Goal: Information Seeking & Learning: Learn about a topic

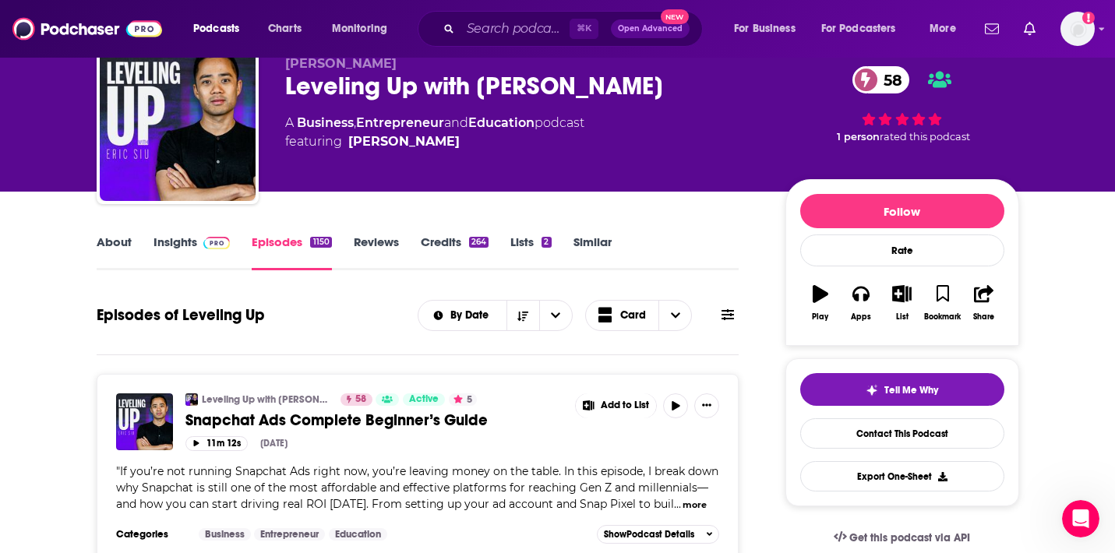
scroll to position [69, 0]
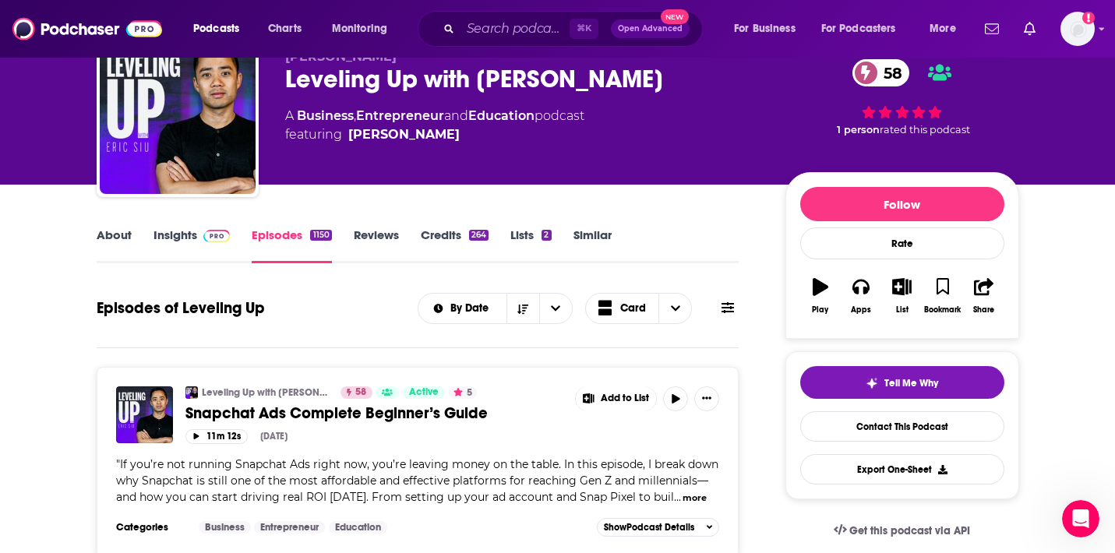
click at [182, 235] on link "Insights" at bounding box center [192, 246] width 77 height 36
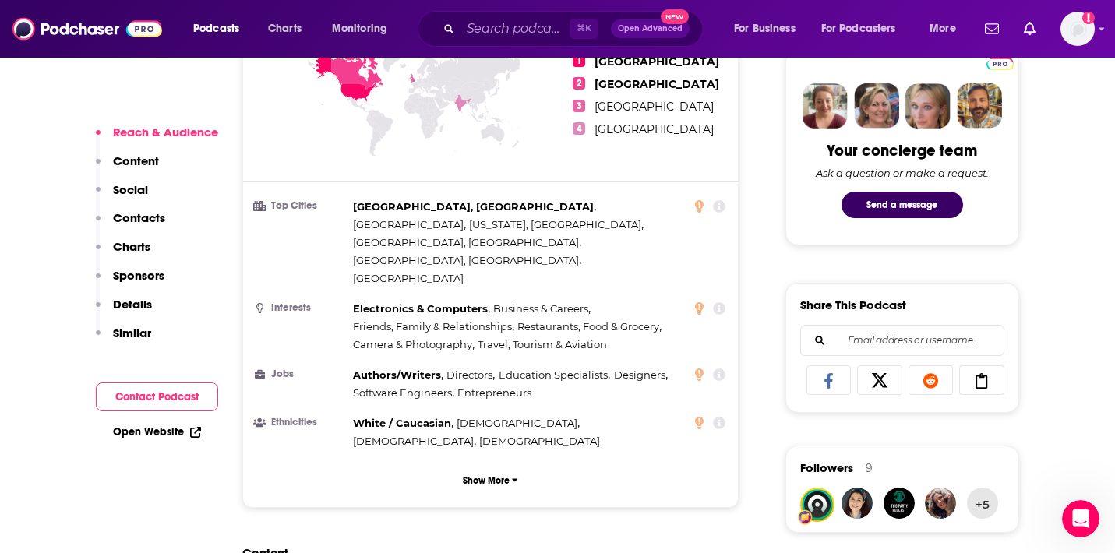
scroll to position [773, 0]
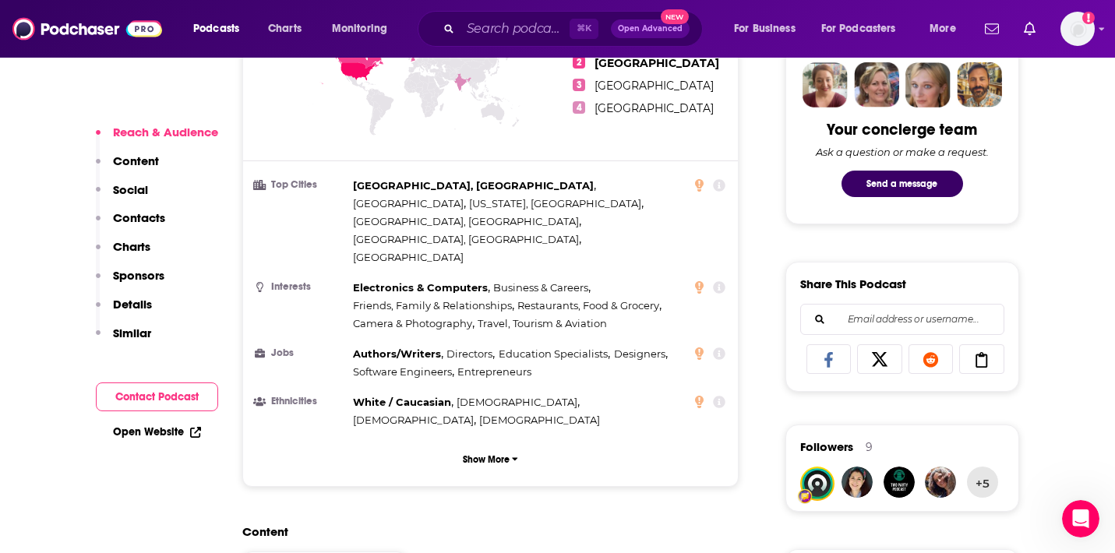
click at [136, 331] on p "Similar" at bounding box center [132, 333] width 38 height 15
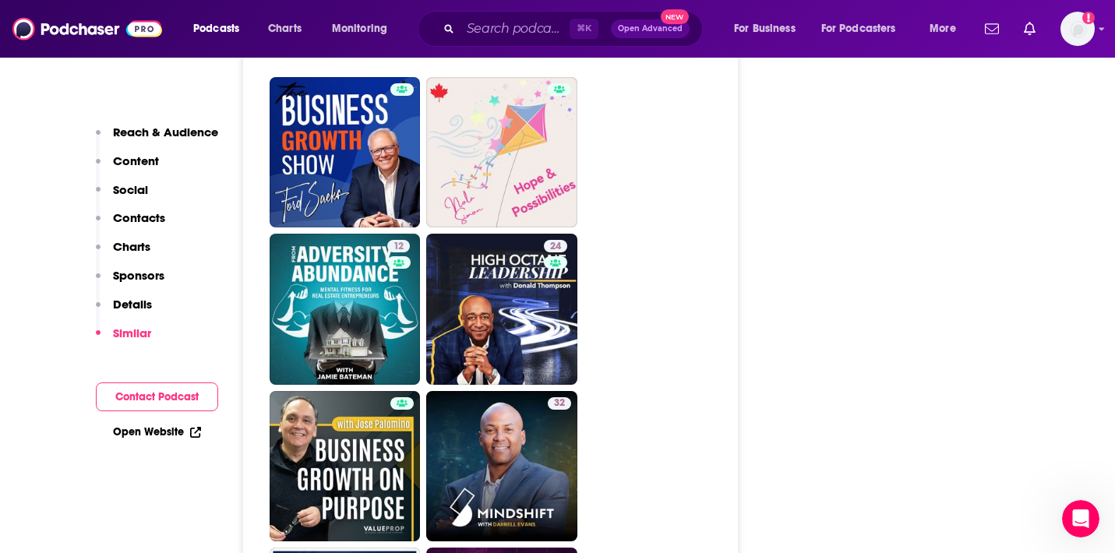
scroll to position [2935, 0]
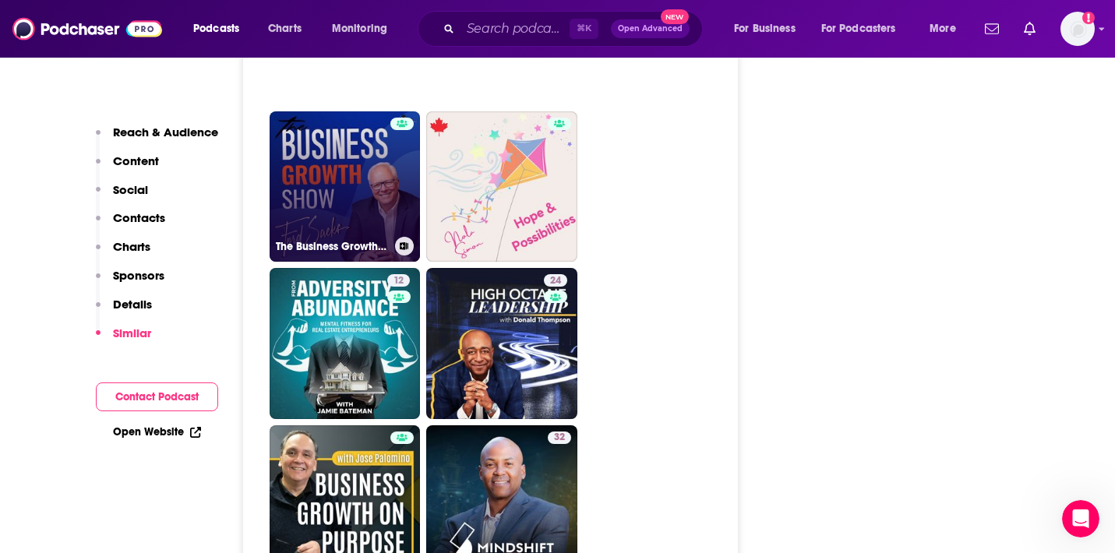
click at [334, 121] on link "The Business Growth Show" at bounding box center [345, 186] width 151 height 151
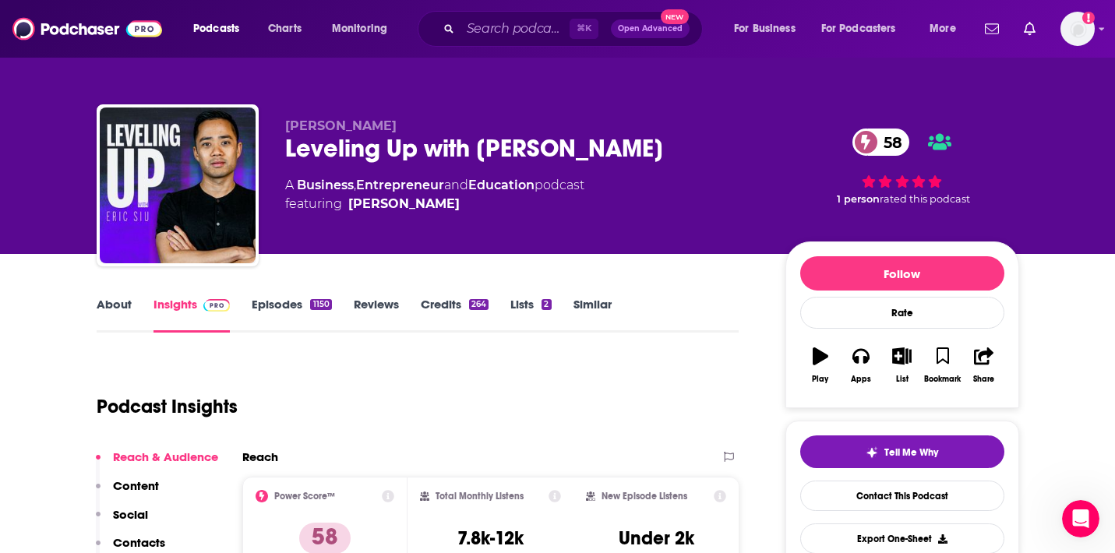
type input "https://www.podchaser.com/podcasts/leveling-up-with-eric-siu-5154"
click at [284, 307] on link "Episodes 1150" at bounding box center [291, 315] width 79 height 36
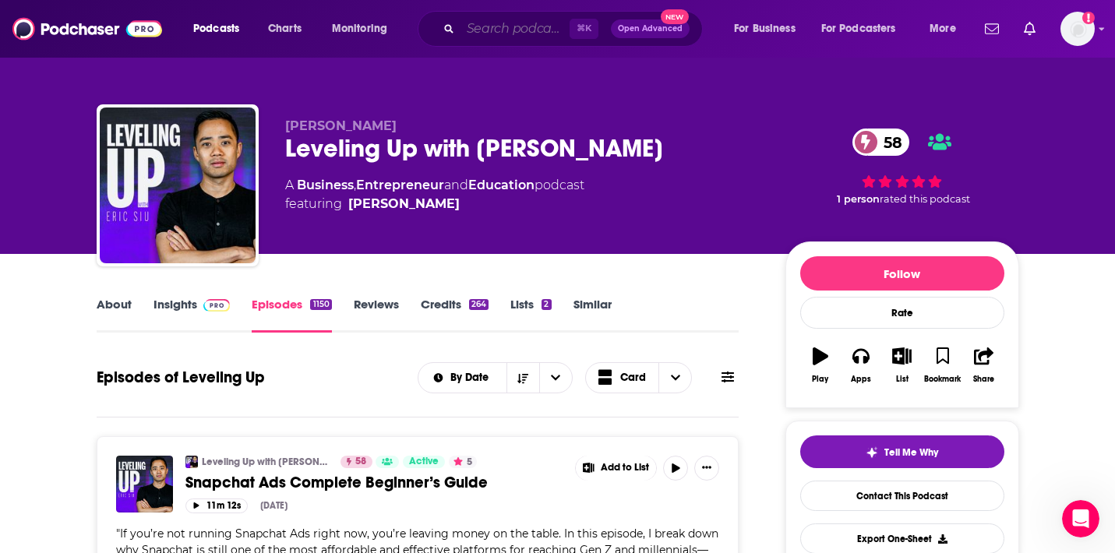
click at [531, 32] on input "Search podcasts, credits, & more..." at bounding box center [515, 28] width 109 height 25
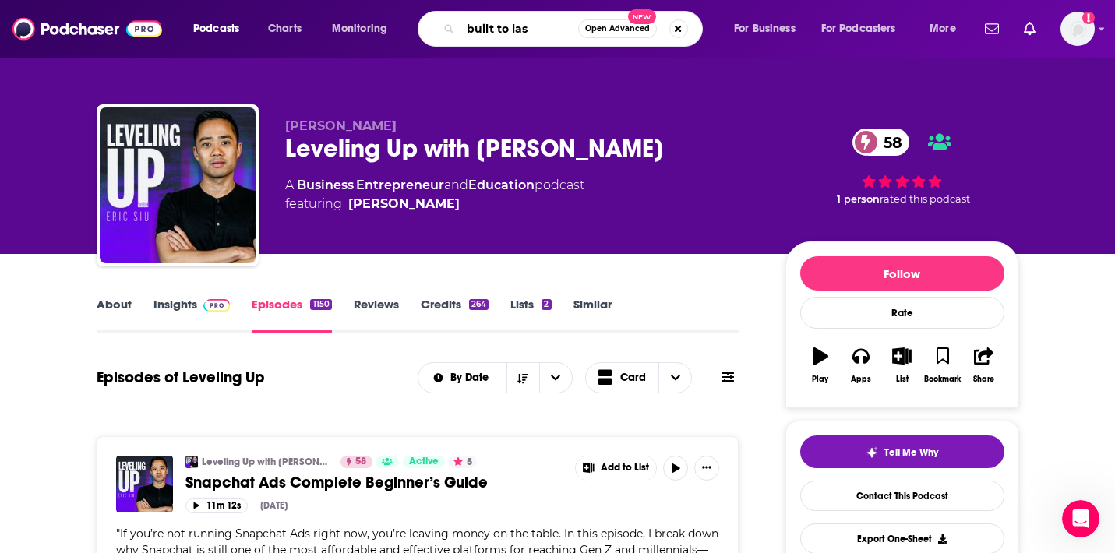
type input "built to last"
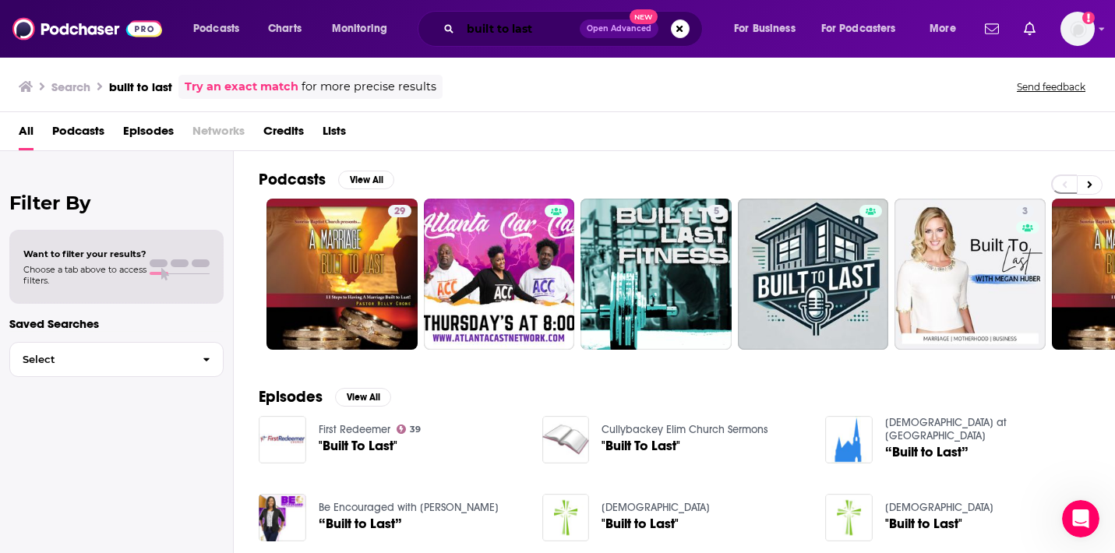
click at [534, 34] on input "built to last" at bounding box center [520, 28] width 119 height 25
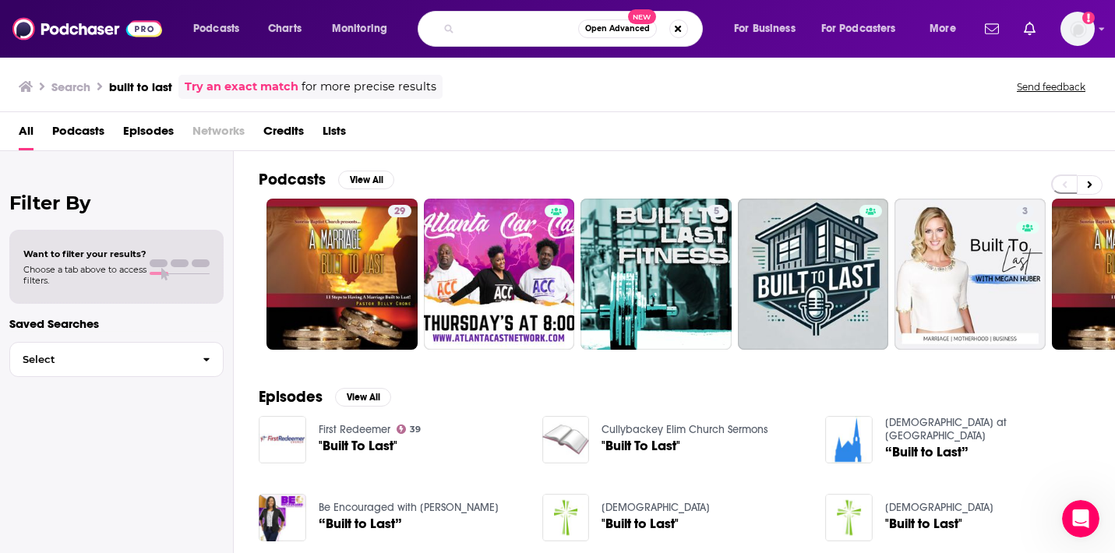
scroll to position [0, 125]
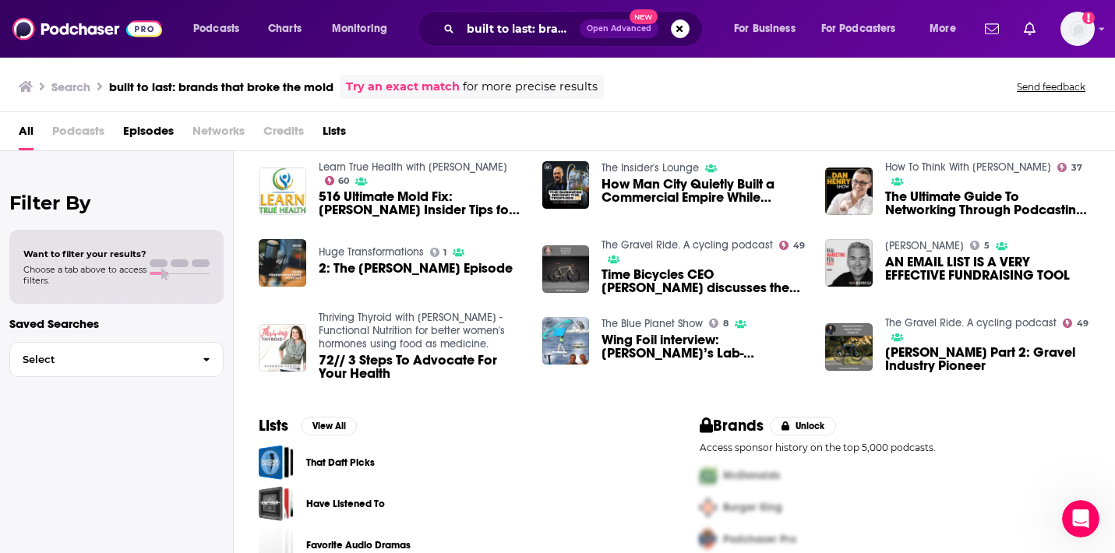
scroll to position [65, 0]
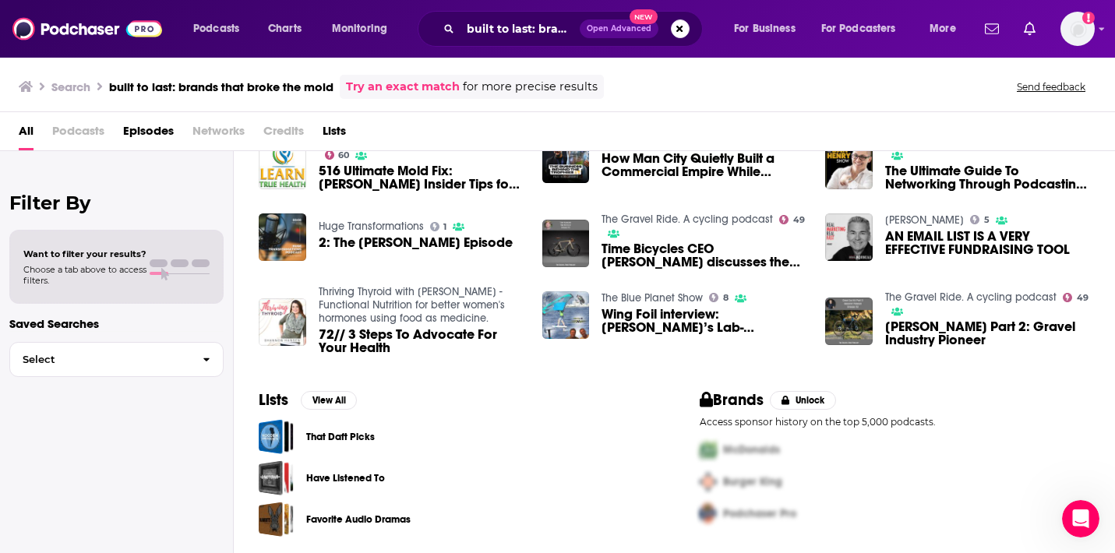
click at [89, 130] on span "Podcasts" at bounding box center [78, 134] width 52 height 32
click at [65, 131] on span "Podcasts" at bounding box center [78, 134] width 52 height 32
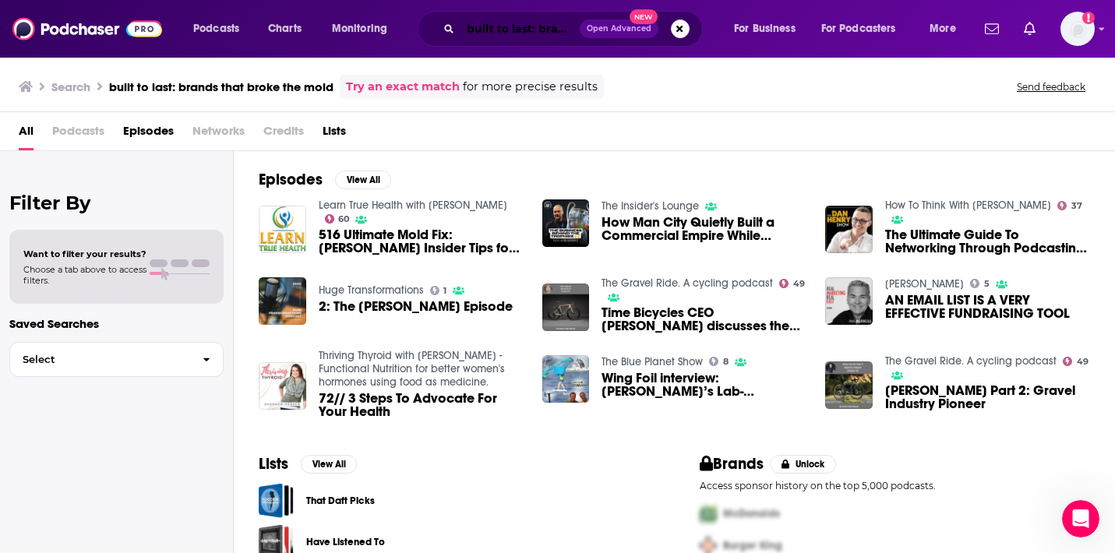
click at [496, 23] on input "built to last: brands that broke the mold" at bounding box center [520, 28] width 119 height 25
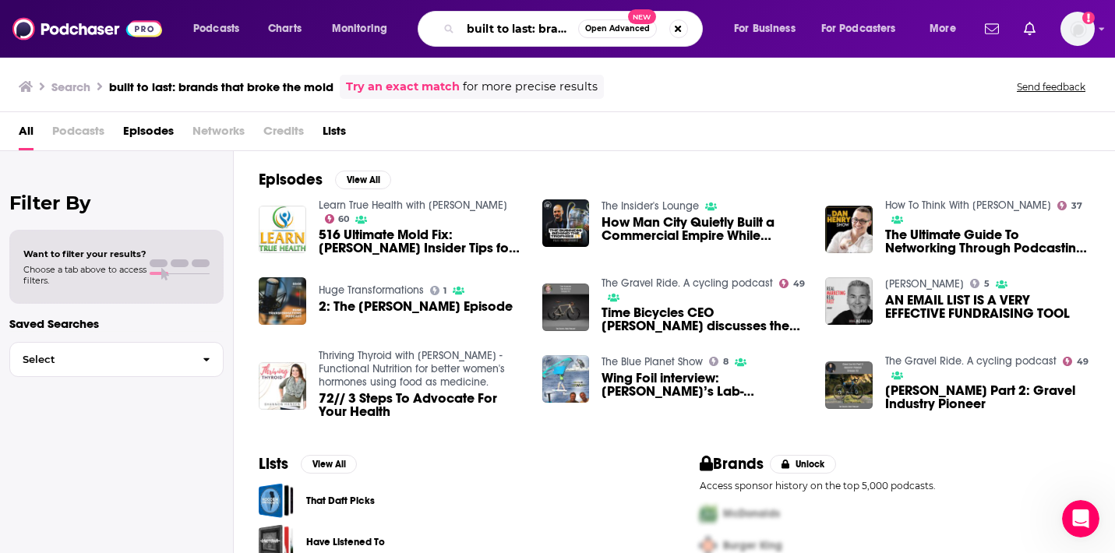
click at [496, 23] on input "built to last: brands that broke the mold" at bounding box center [520, 28] width 118 height 25
type input "the taste of success"
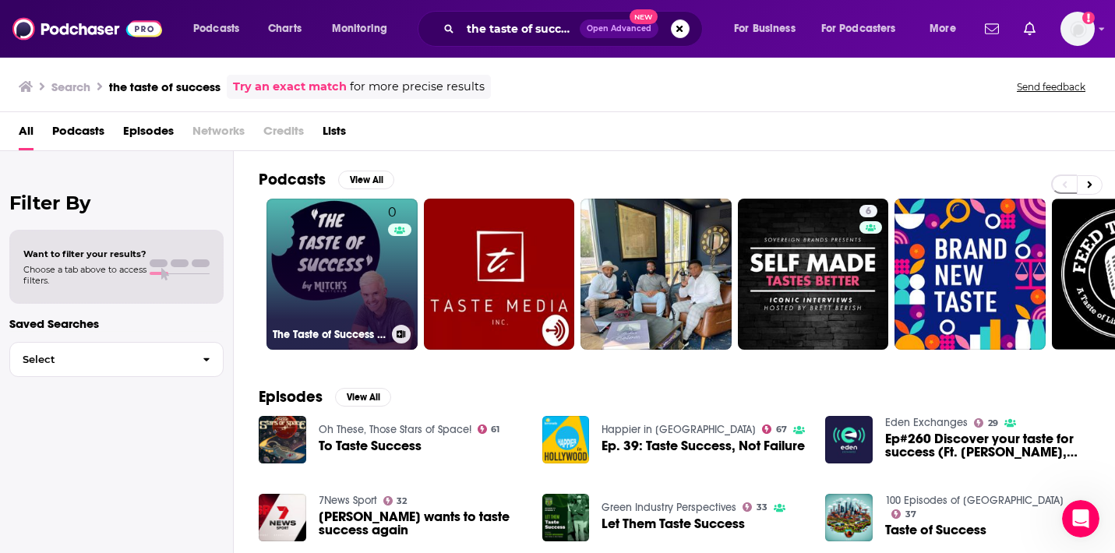
click at [341, 263] on link "0 The Taste of Success - Hosted By Mitch's Kitchen" at bounding box center [342, 274] width 151 height 151
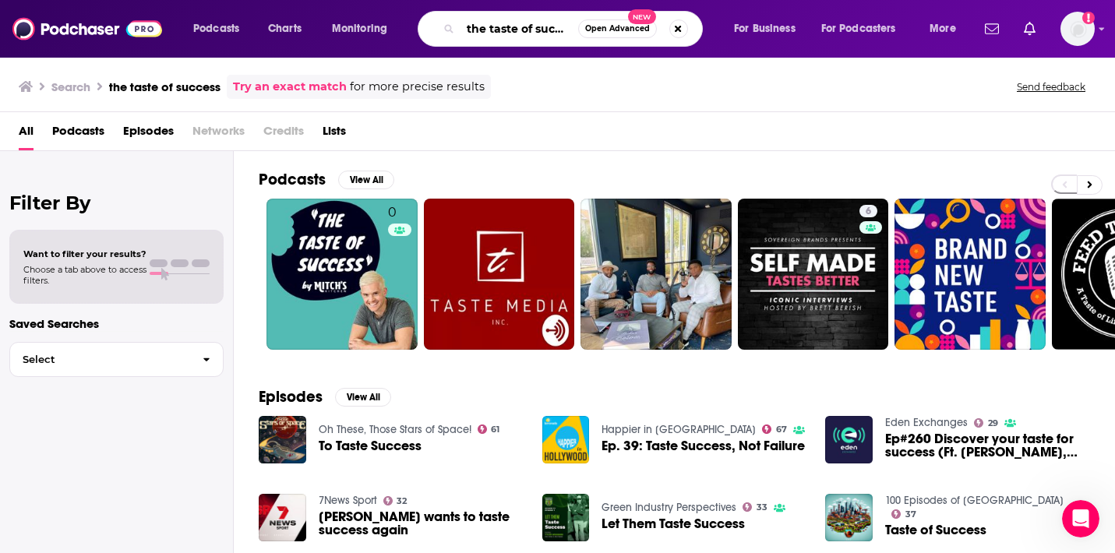
click at [518, 18] on input "the taste of success" at bounding box center [520, 28] width 118 height 25
click at [507, 19] on input "the taste of success" at bounding box center [520, 28] width 118 height 25
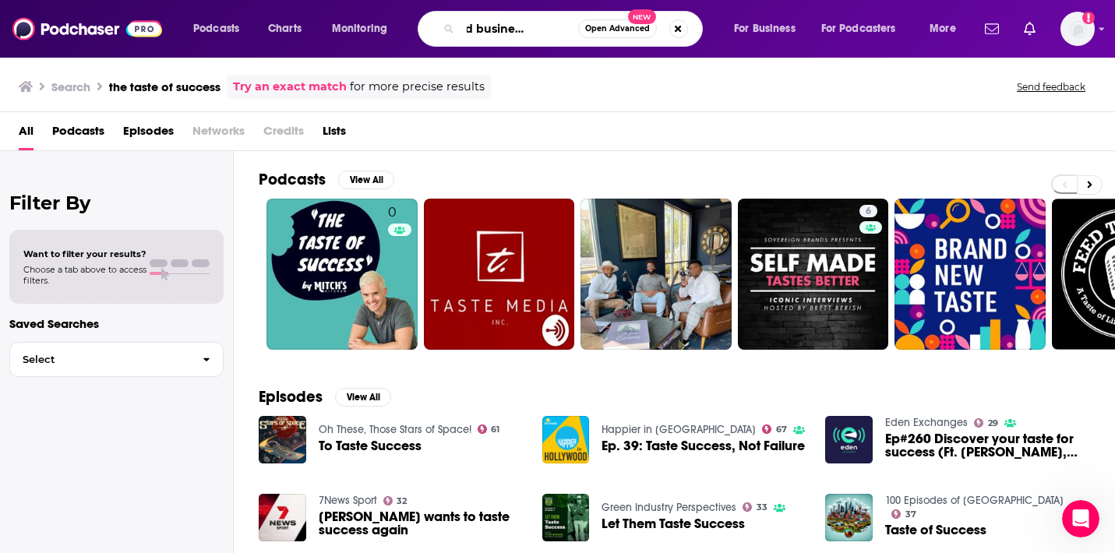
scroll to position [0, 47]
type input "the food business podcast"
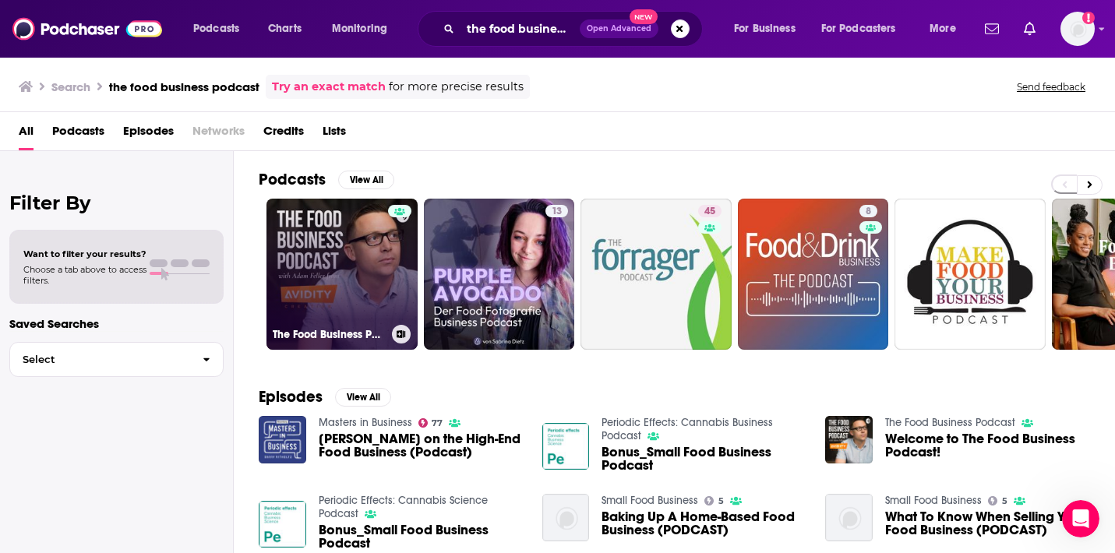
click at [358, 245] on link "The Food Business Podcast" at bounding box center [342, 274] width 151 height 151
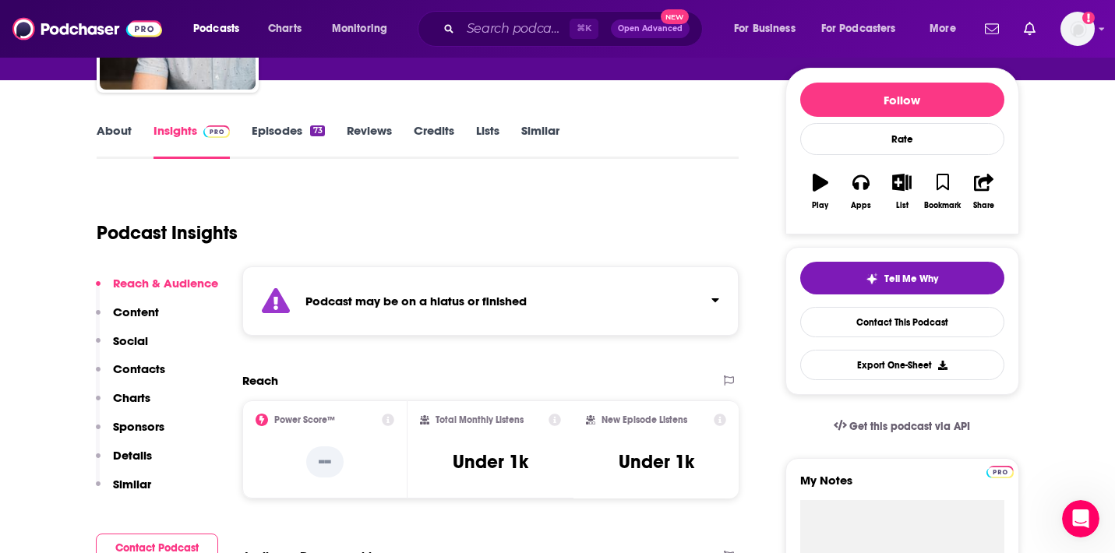
scroll to position [178, 0]
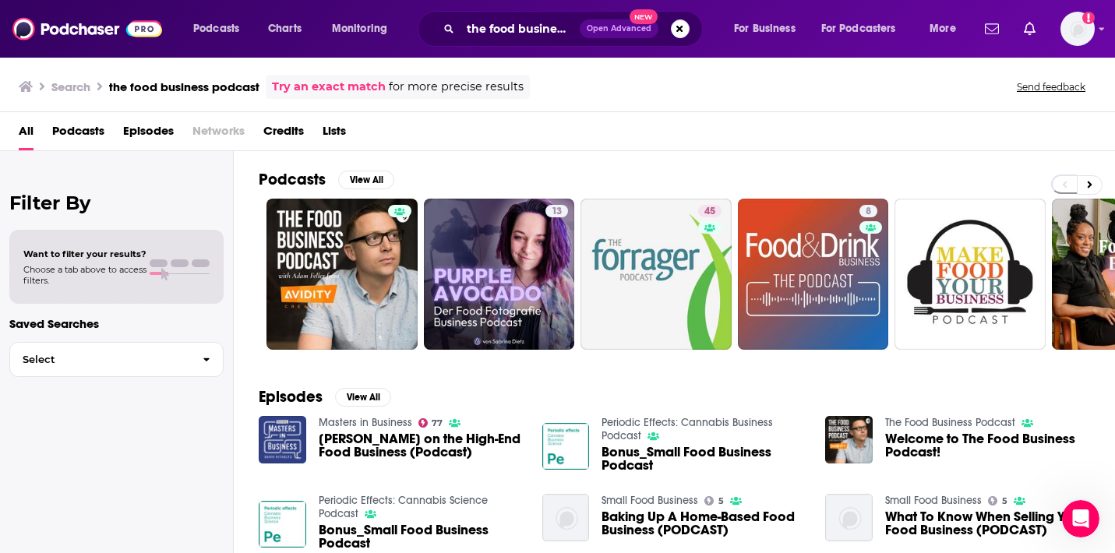
click at [91, 123] on span "Podcasts" at bounding box center [78, 134] width 52 height 32
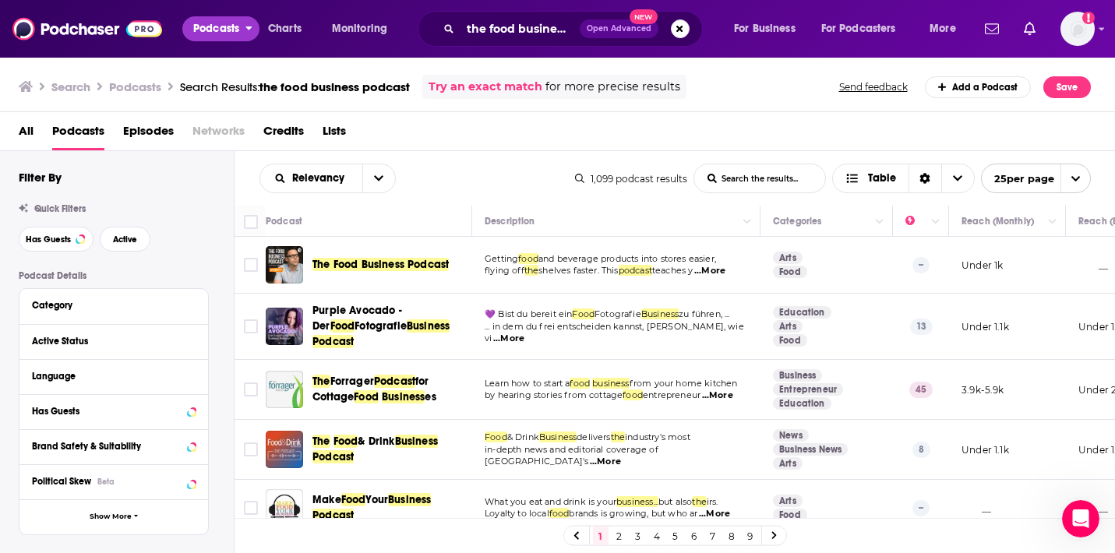
click at [218, 29] on span "Podcasts" at bounding box center [216, 29] width 46 height 22
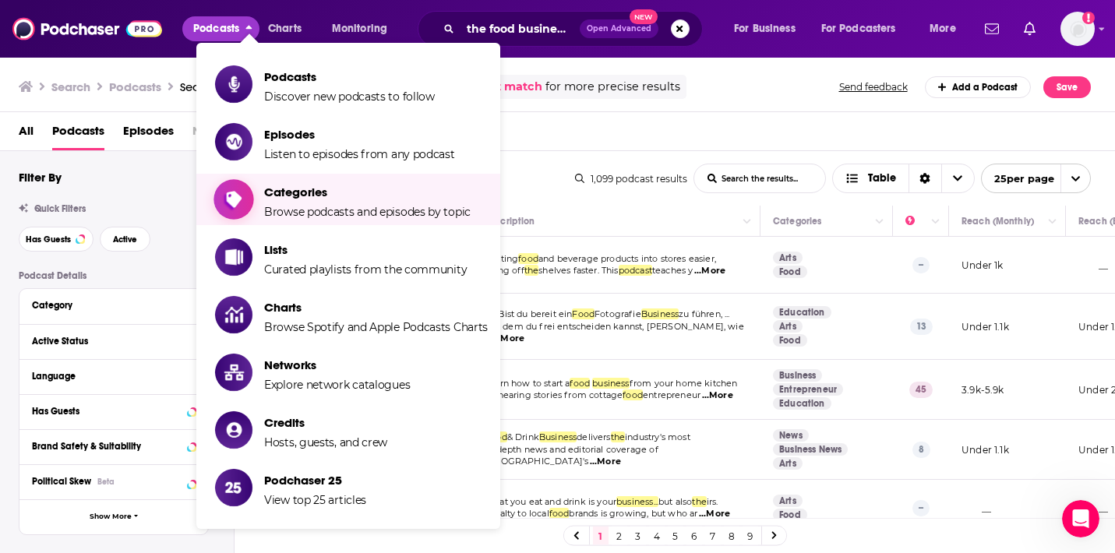
click at [324, 190] on span "Categories" at bounding box center [367, 192] width 207 height 15
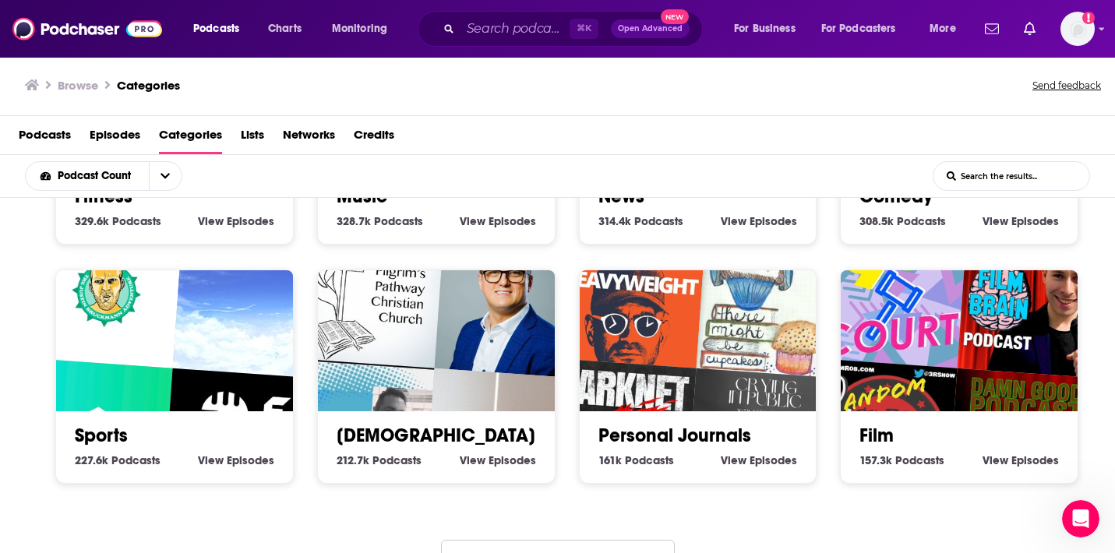
scroll to position [712, 0]
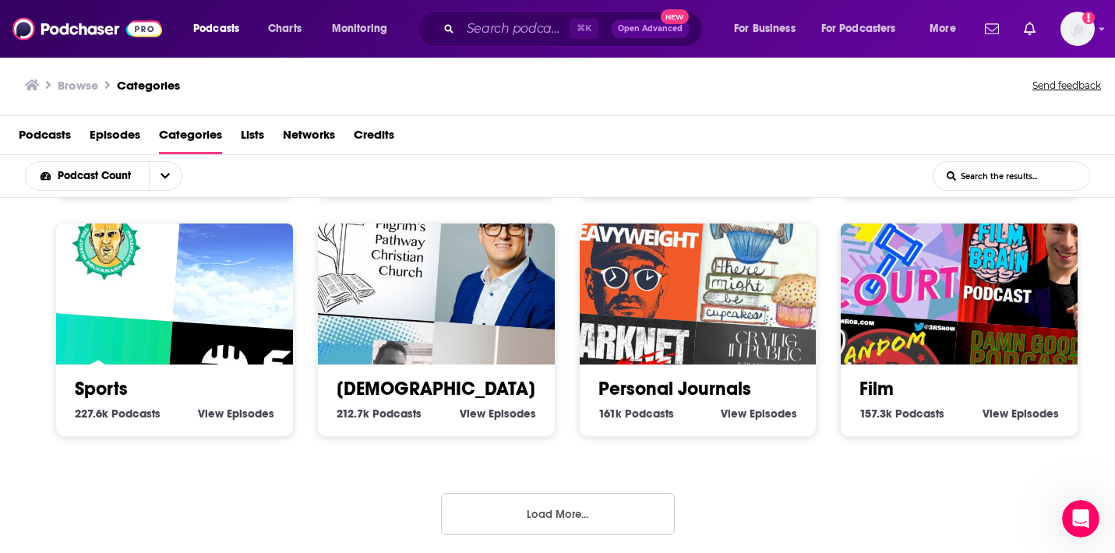
click at [575, 505] on button "Load More..." at bounding box center [558, 514] width 234 height 42
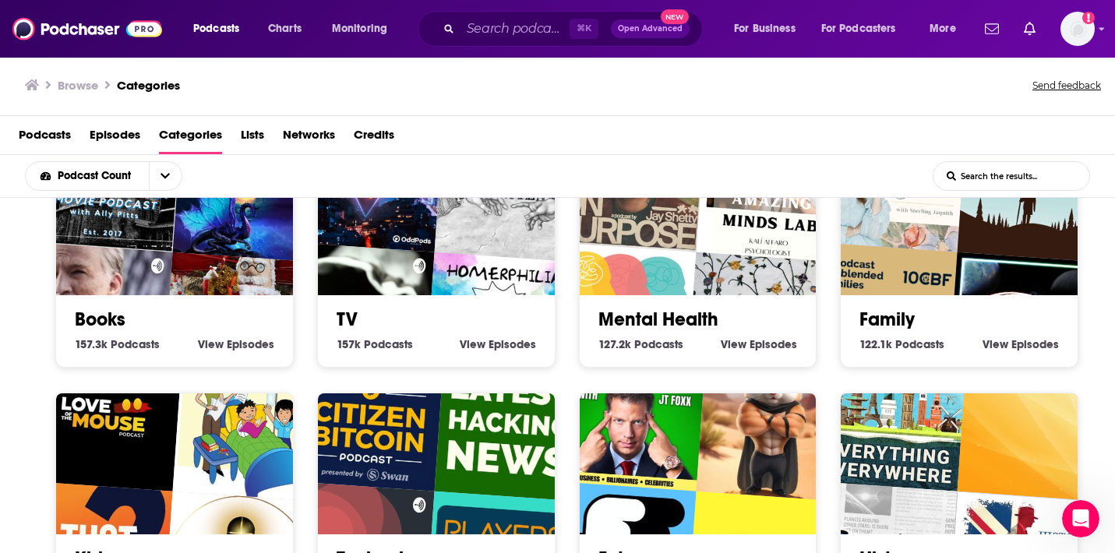
scroll to position [973, 0]
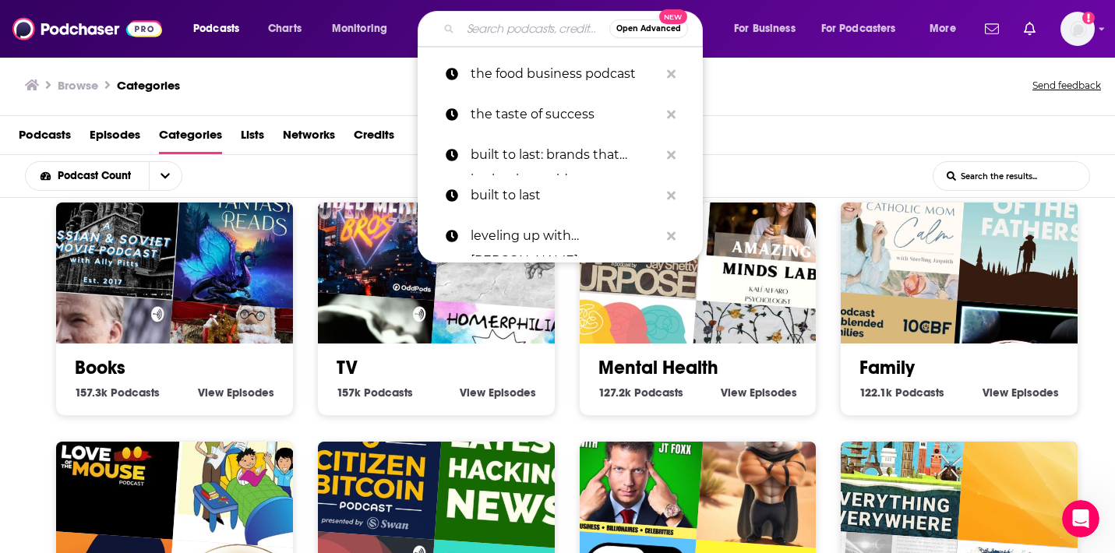
click at [500, 32] on input "Search podcasts, credits, & more..." at bounding box center [535, 28] width 149 height 25
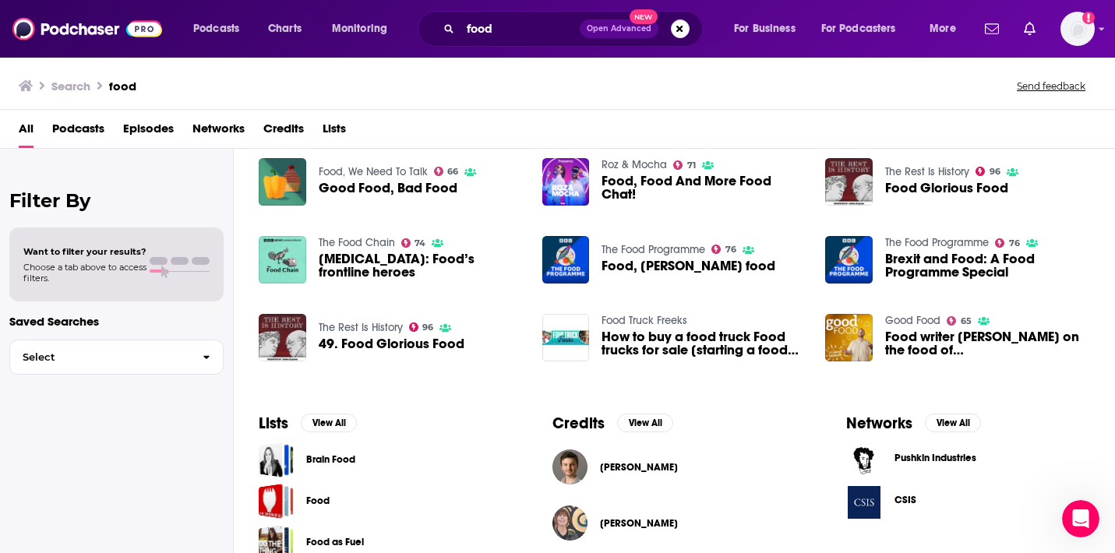
scroll to position [201, 0]
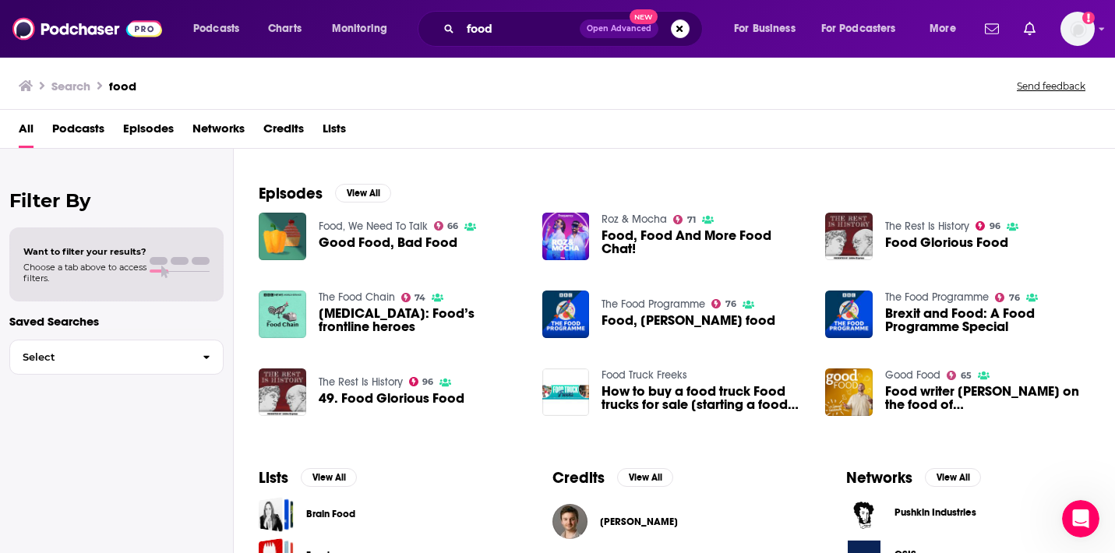
click at [76, 132] on span "Podcasts" at bounding box center [78, 132] width 52 height 32
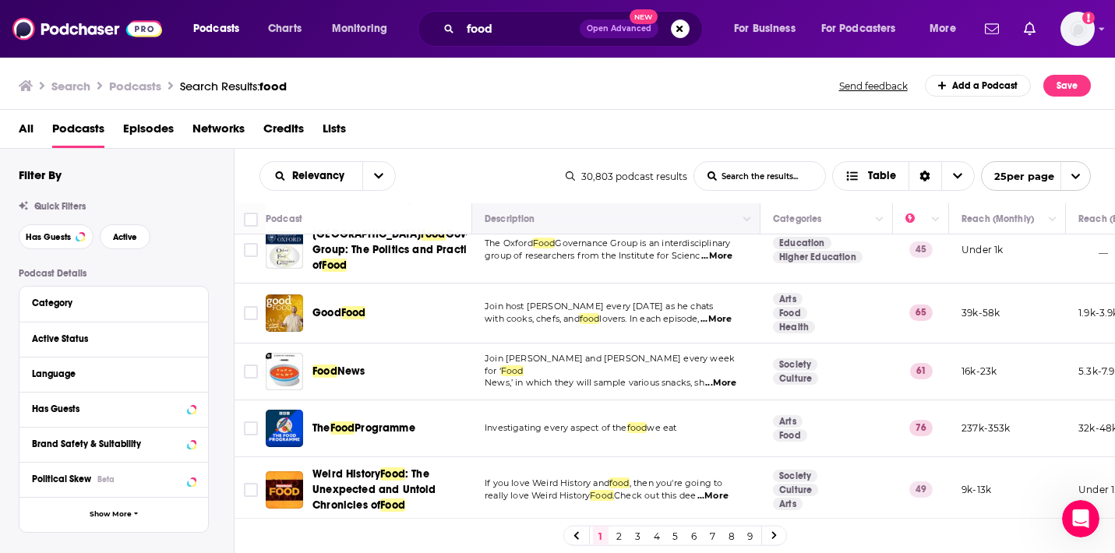
scroll to position [304, 0]
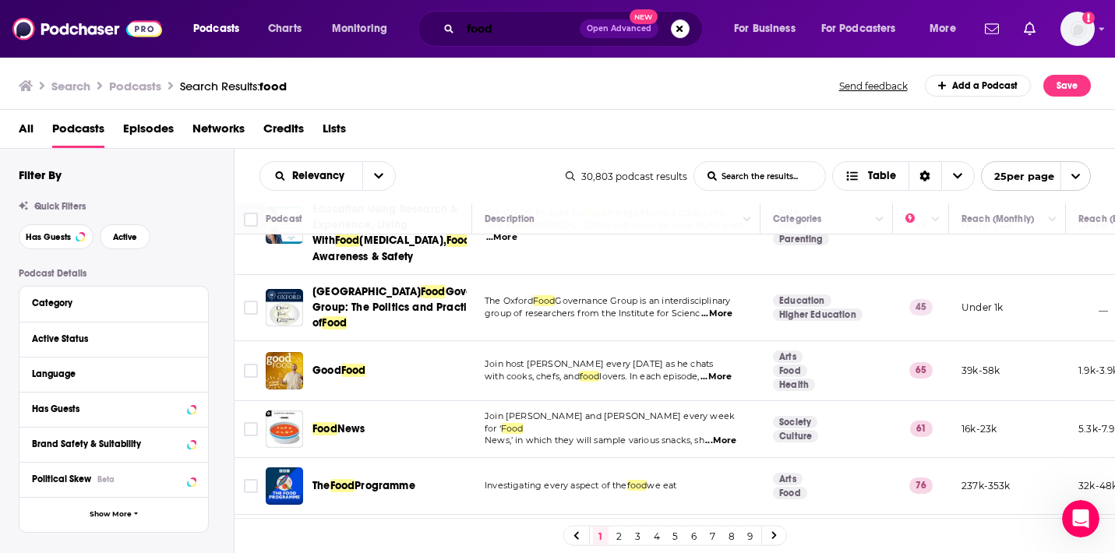
click at [494, 33] on input "food" at bounding box center [520, 28] width 119 height 25
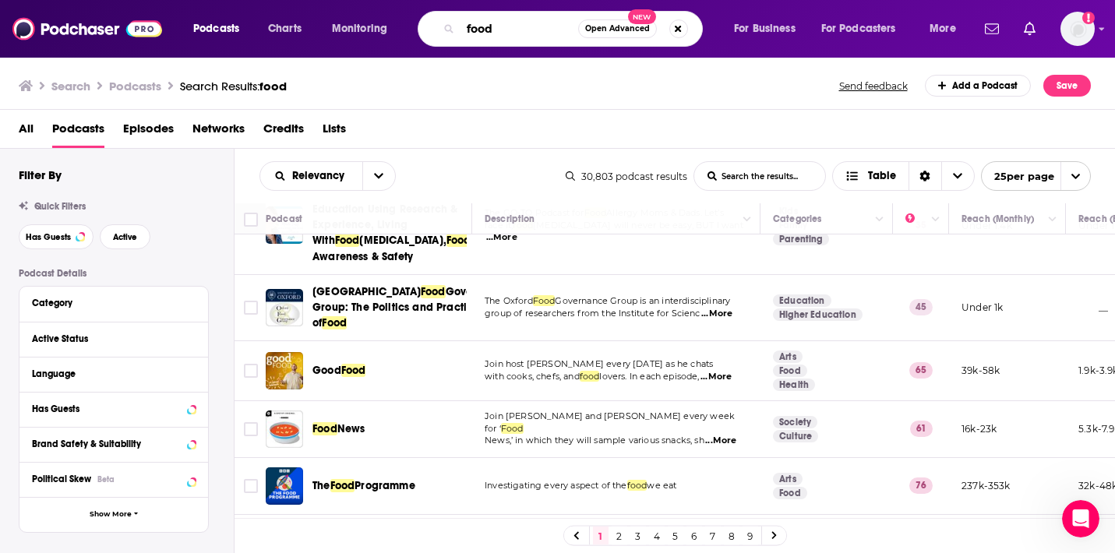
click at [494, 33] on input "food" at bounding box center [520, 28] width 118 height 25
type input "the diary of a CEO"
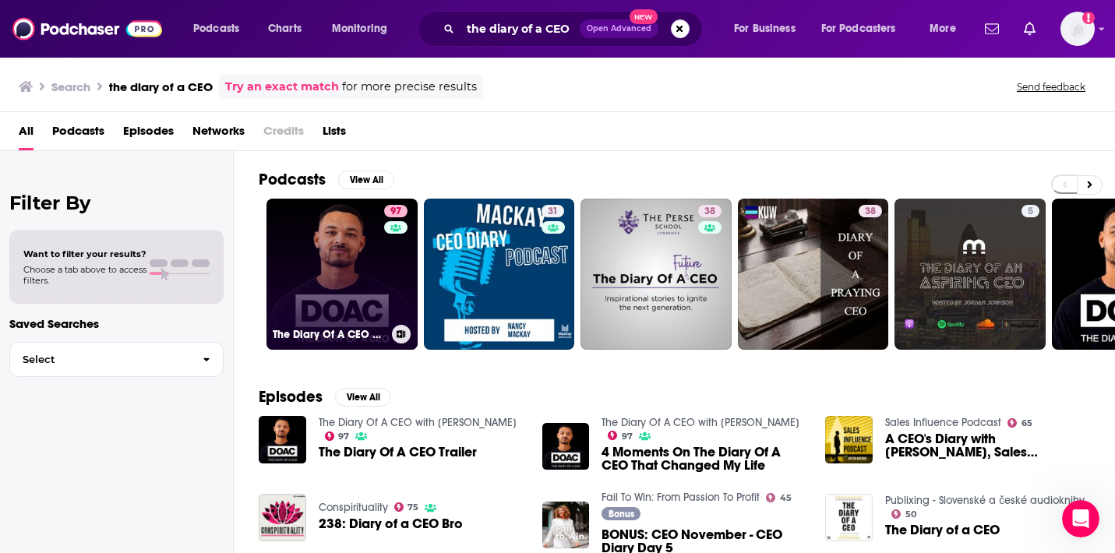
click at [352, 272] on link "97 The Diary Of A CEO with Steven Bartlett" at bounding box center [342, 274] width 151 height 151
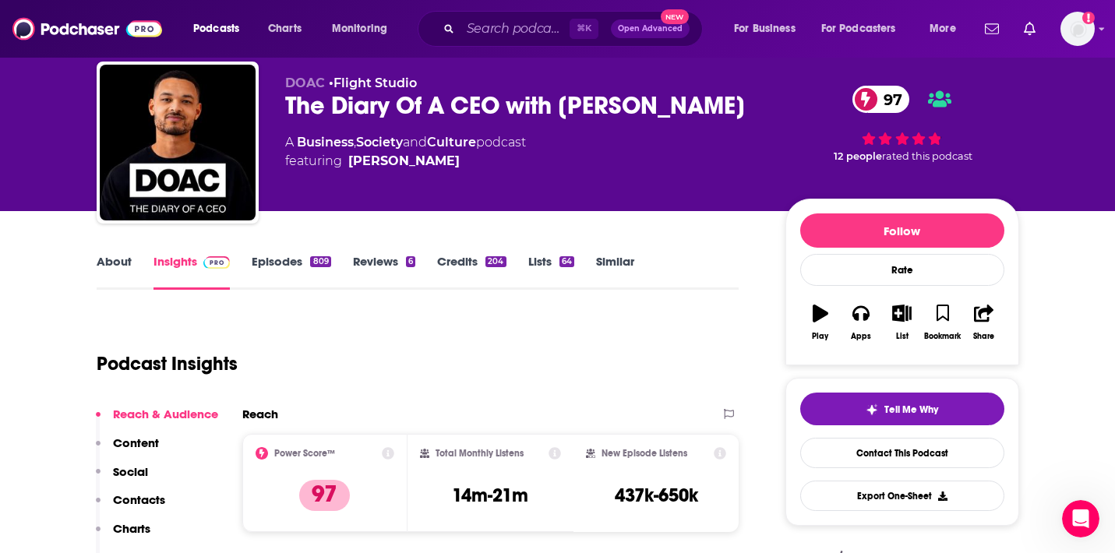
scroll to position [42, 0]
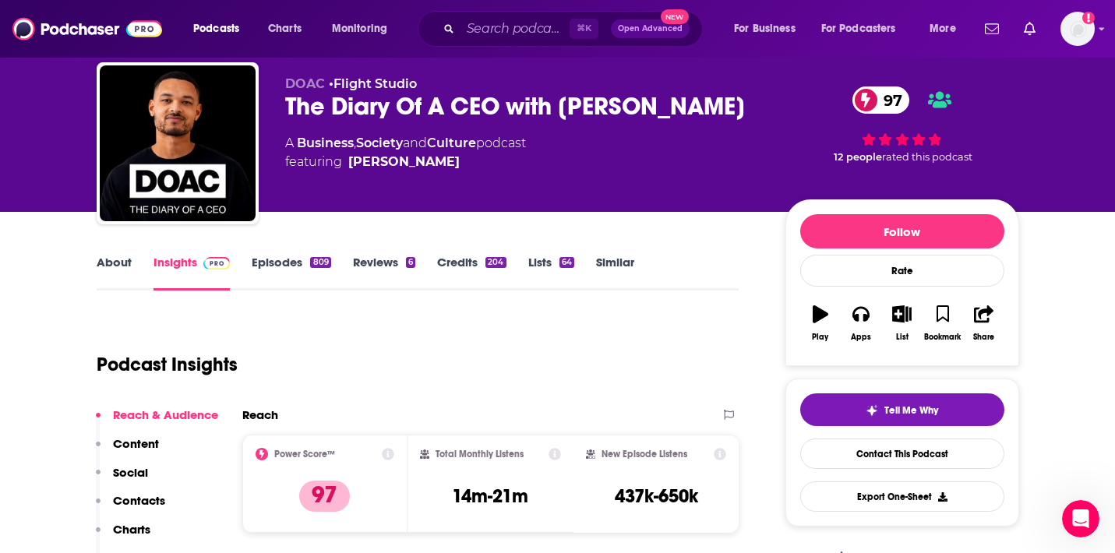
click at [117, 260] on link "About" at bounding box center [114, 273] width 35 height 36
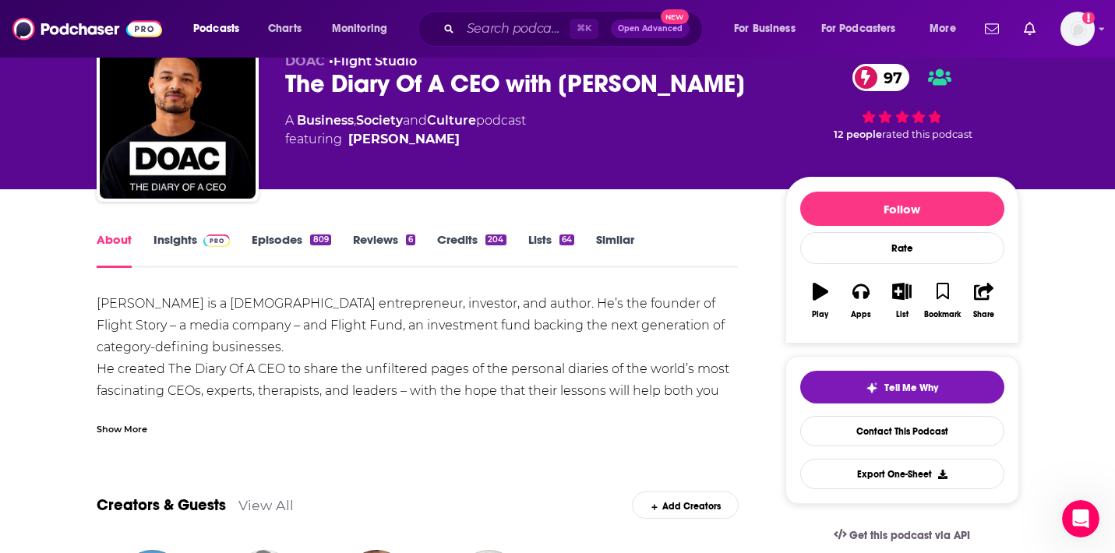
scroll to position [75, 0]
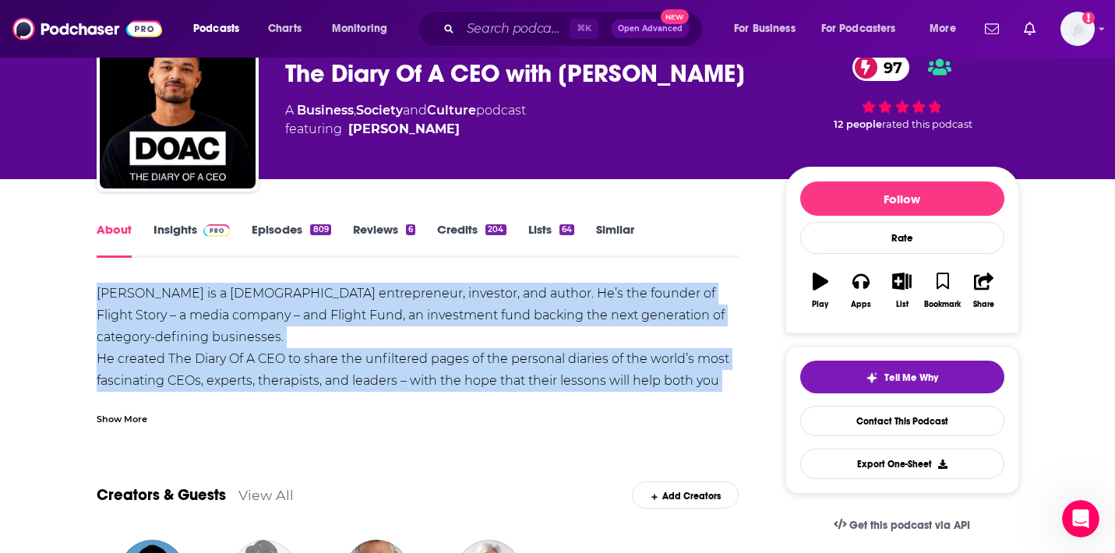
copy div "Steven Bartlett is a British entrepreneur, investor, and author. He’s the found…"
drag, startPoint x: 92, startPoint y: 293, endPoint x: 724, endPoint y: 395, distance: 640.2
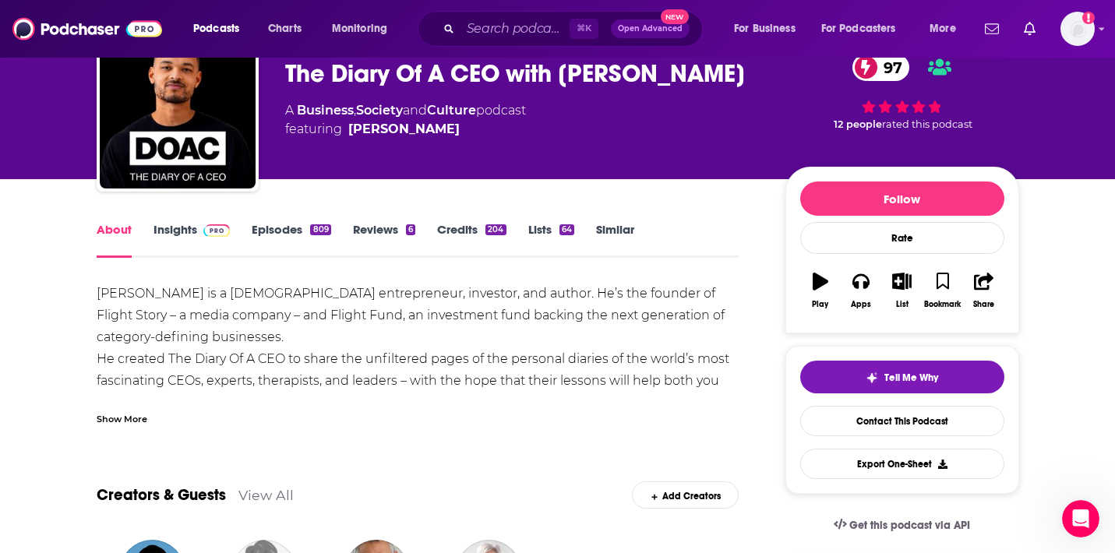
click at [128, 416] on div "Show More" at bounding box center [122, 418] width 51 height 15
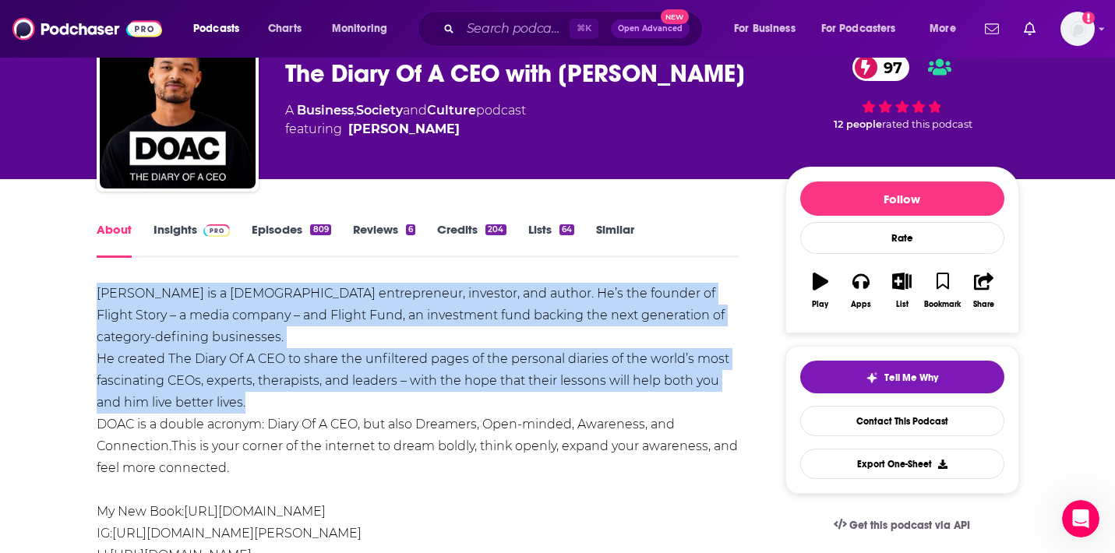
copy div "Steven Bartlett is a British entrepreneur, investor, and author. He’s the found…"
drag, startPoint x: 288, startPoint y: 401, endPoint x: 62, endPoint y: 298, distance: 248.3
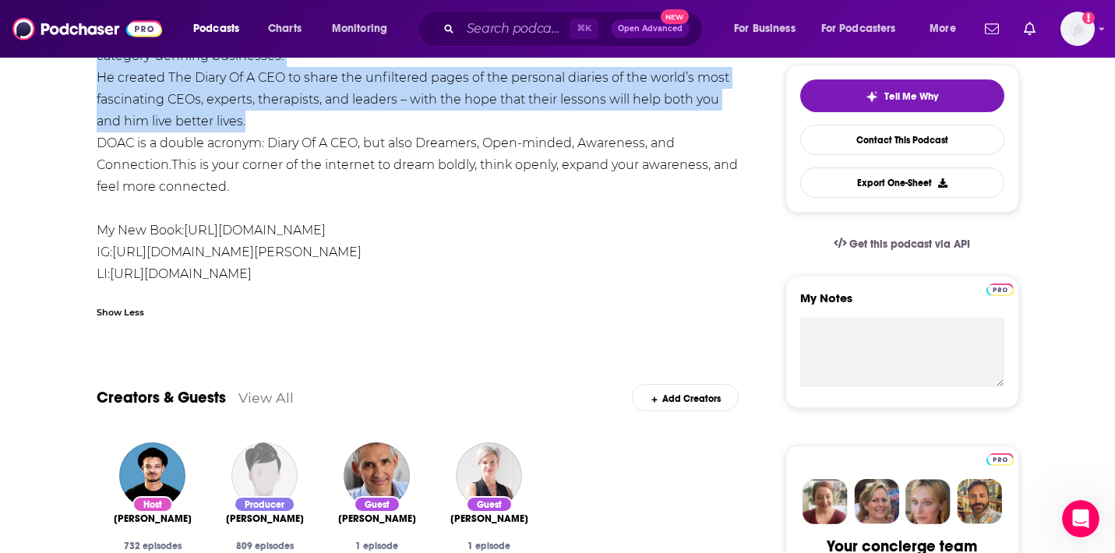
scroll to position [0, 0]
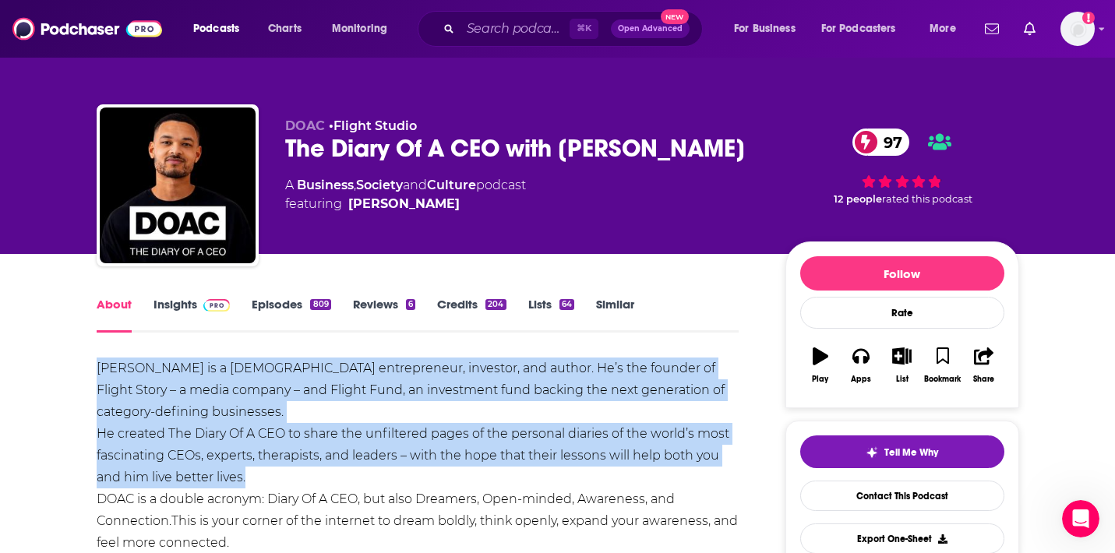
click at [171, 309] on link "Insights" at bounding box center [192, 315] width 77 height 36
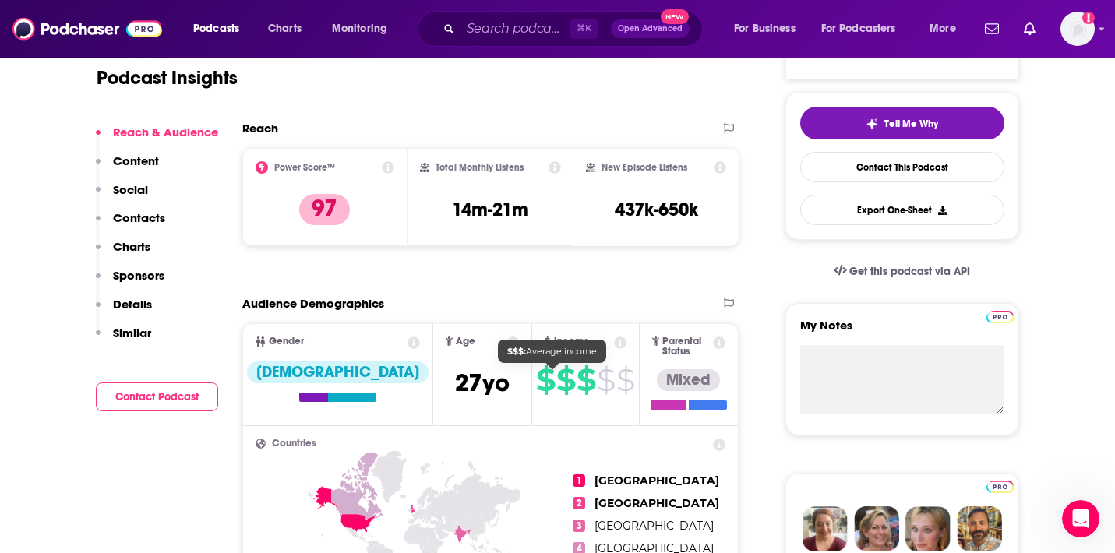
scroll to position [330, 0]
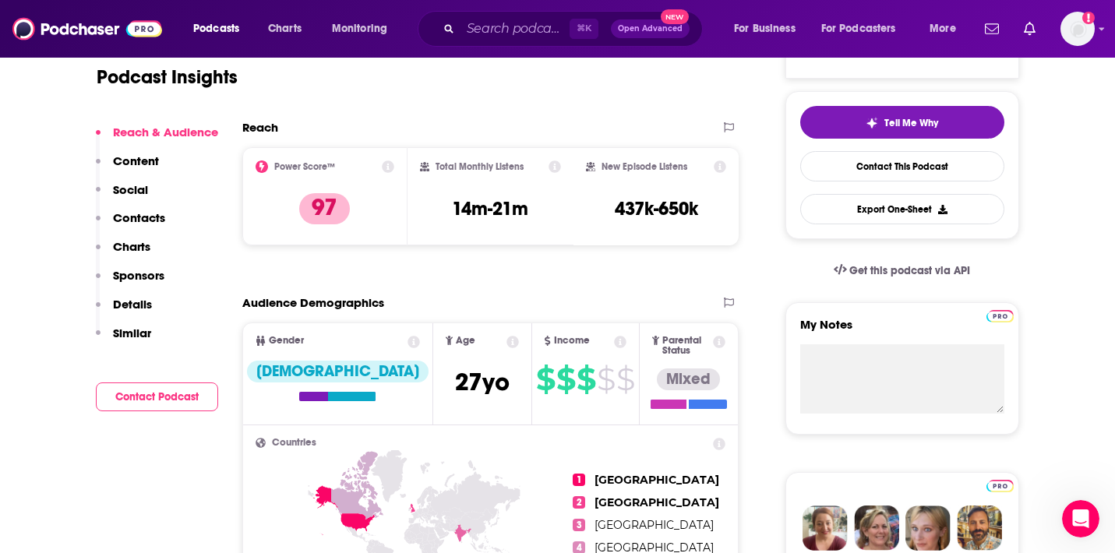
click at [139, 242] on p "Charts" at bounding box center [131, 246] width 37 height 15
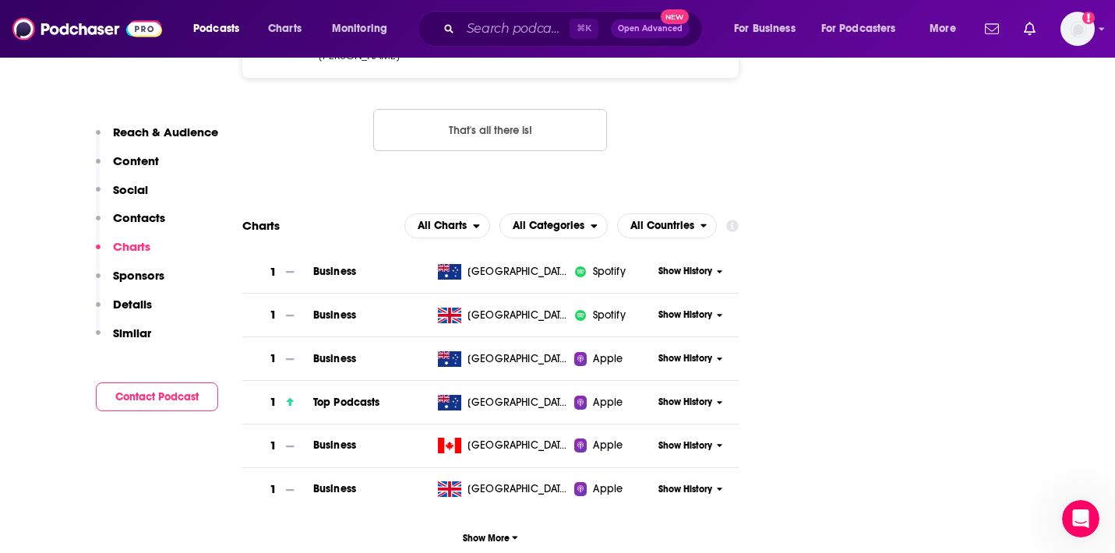
scroll to position [1840, 0]
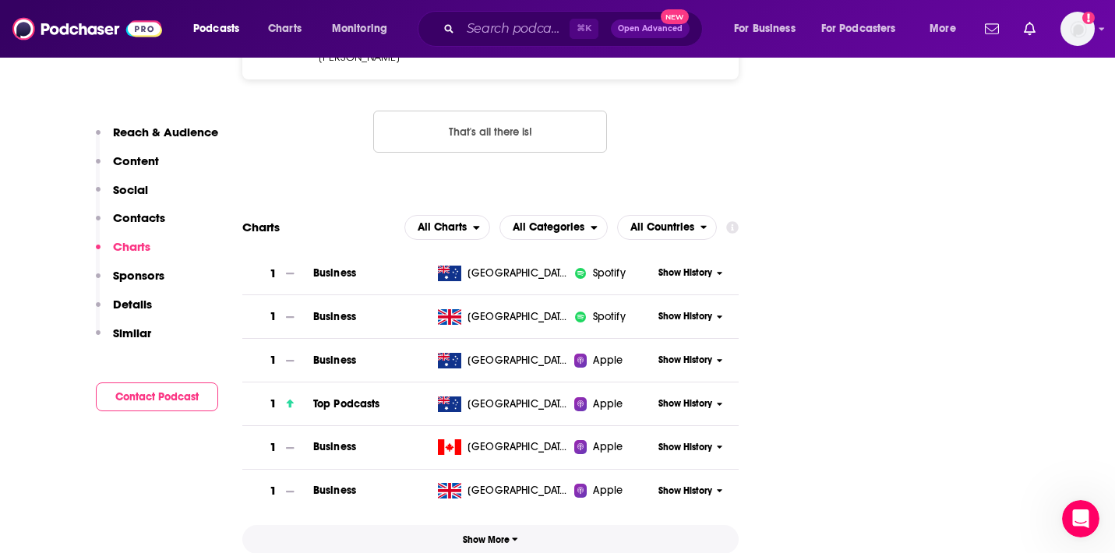
click at [497, 535] on span "Show More" at bounding box center [490, 540] width 55 height 11
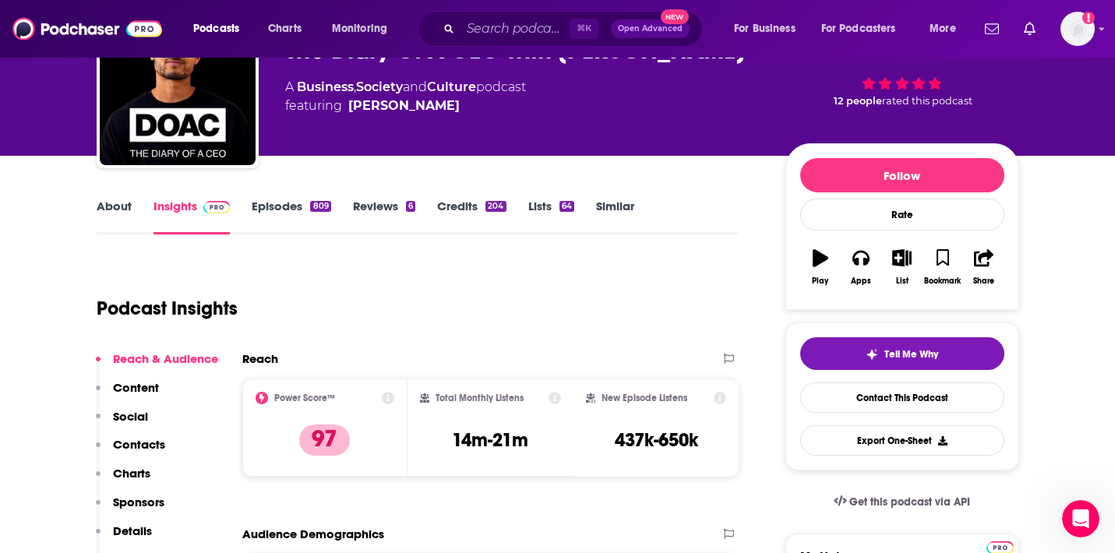
scroll to position [0, 0]
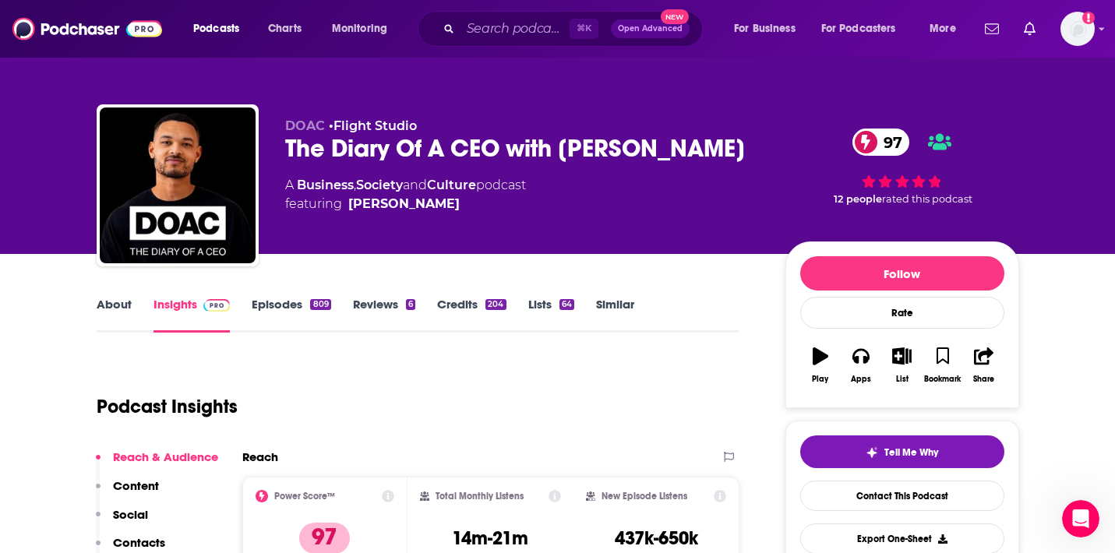
click at [295, 302] on link "Episodes 809" at bounding box center [291, 315] width 79 height 36
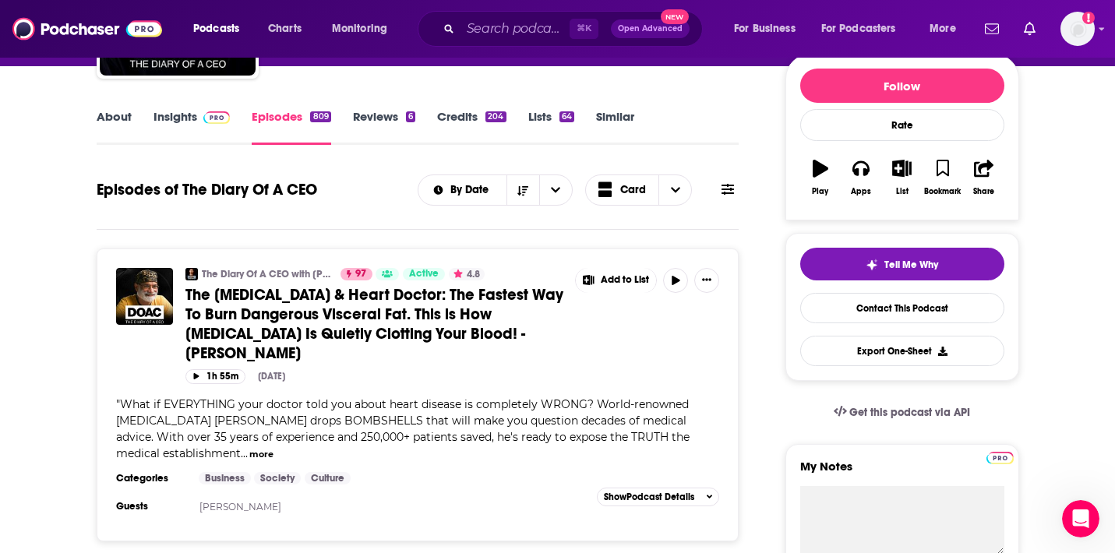
scroll to position [103, 0]
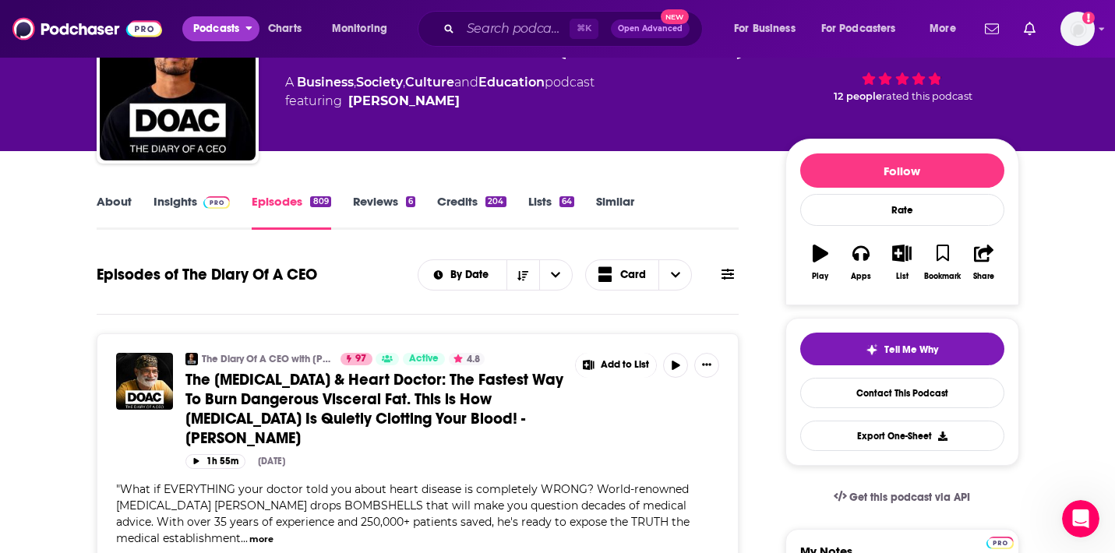
click at [214, 16] on button "Podcasts" at bounding box center [220, 28] width 77 height 25
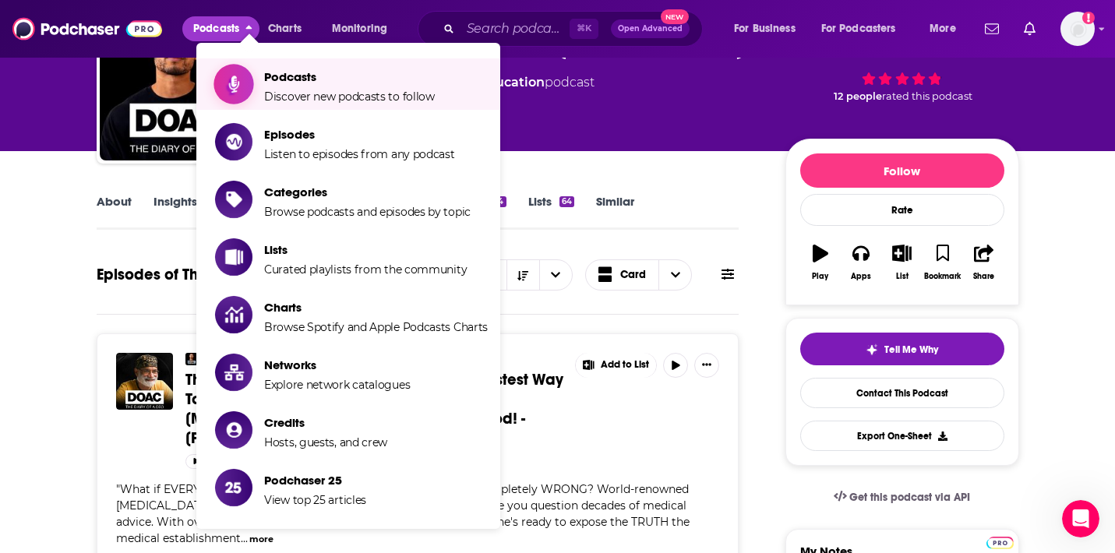
click at [305, 87] on span "Podcasts Discover new podcasts to follow" at bounding box center [349, 84] width 171 height 39
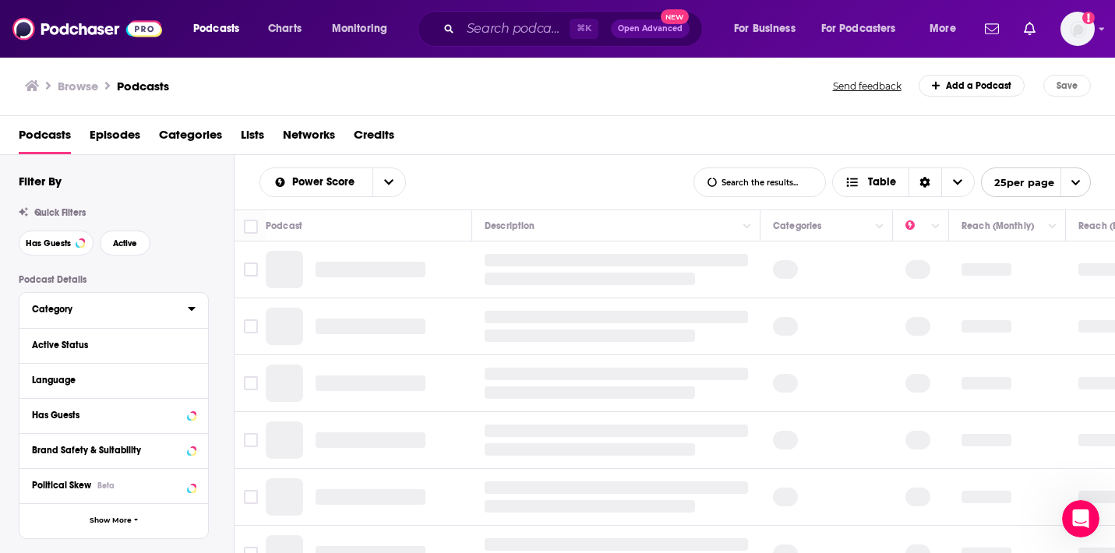
click at [64, 309] on div "Category" at bounding box center [105, 309] width 146 height 11
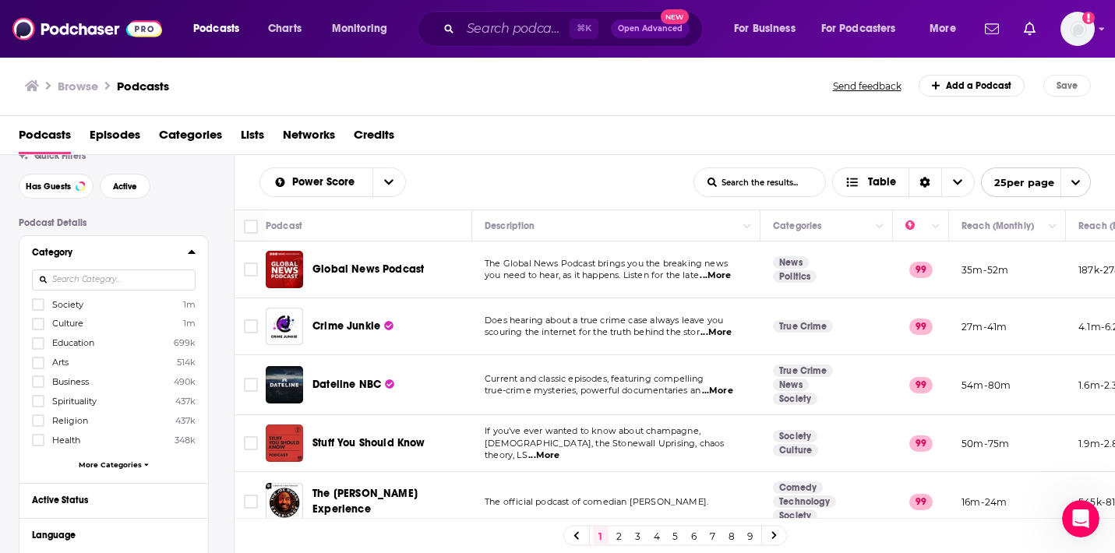
click at [75, 382] on span "Business" at bounding box center [70, 381] width 37 height 11
click at [38, 387] on input "multiSelectOption-business-4" at bounding box center [38, 387] width 0 height 0
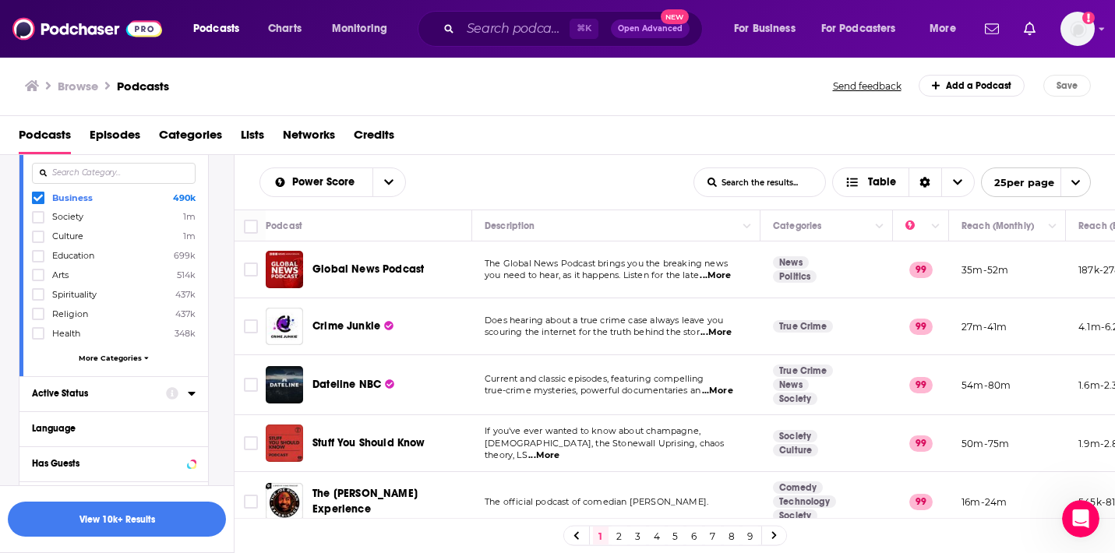
scroll to position [164, 0]
click at [106, 356] on span "More Categories" at bounding box center [110, 358] width 63 height 9
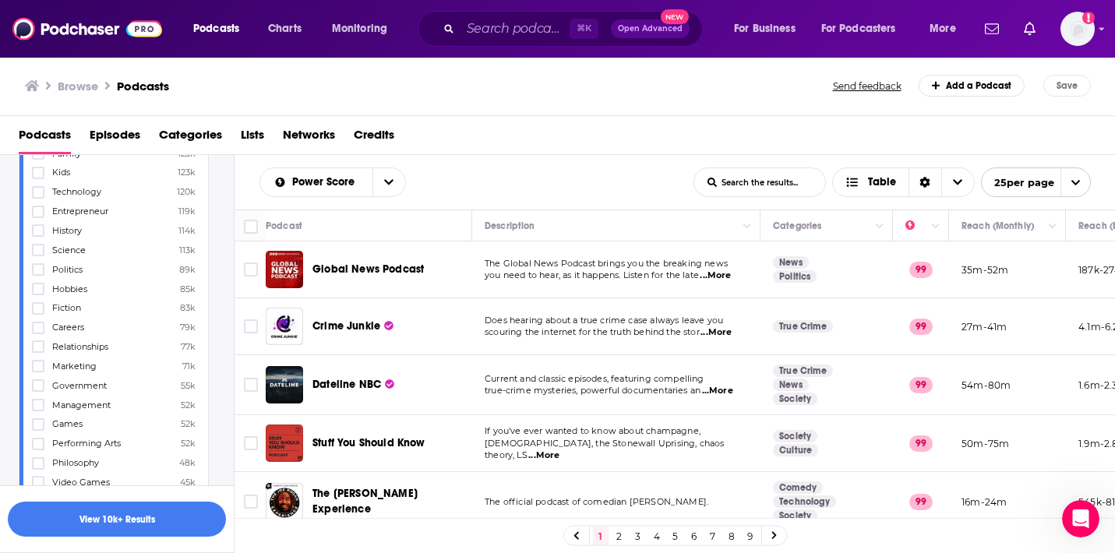
scroll to position [580, 0]
click at [76, 357] on span "Marketing" at bounding box center [74, 362] width 44 height 11
click at [38, 367] on input "multiSelectOption-marketing-30" at bounding box center [38, 367] width 0 height 0
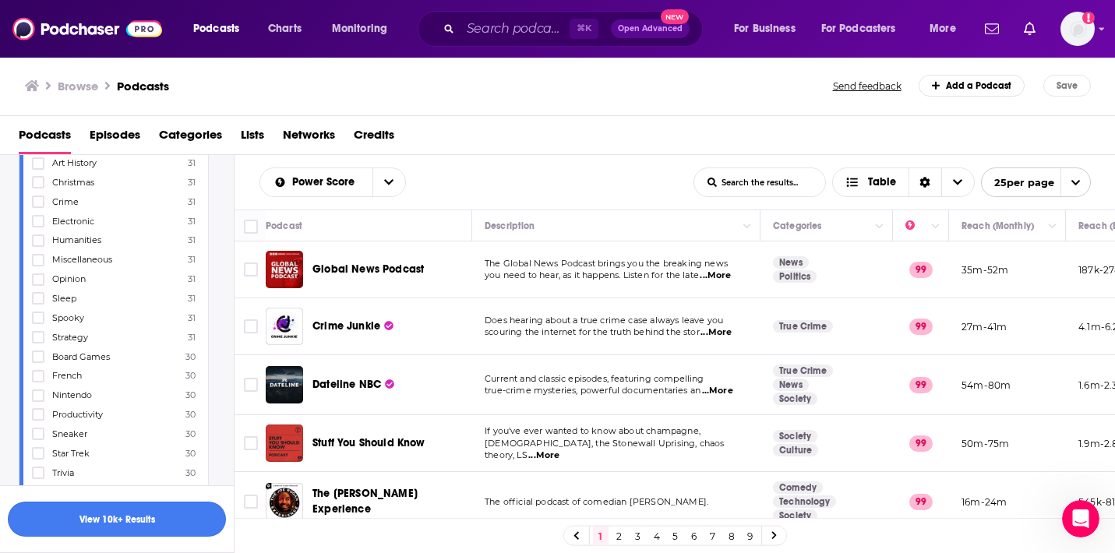
click at [120, 521] on button "View 10k+ Results" at bounding box center [117, 519] width 218 height 35
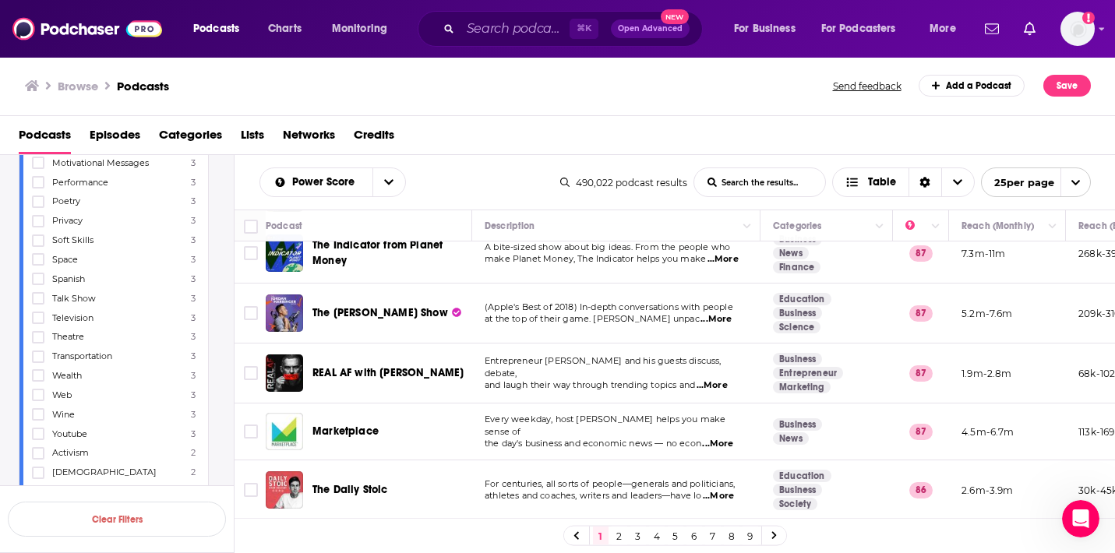
scroll to position [1211, 0]
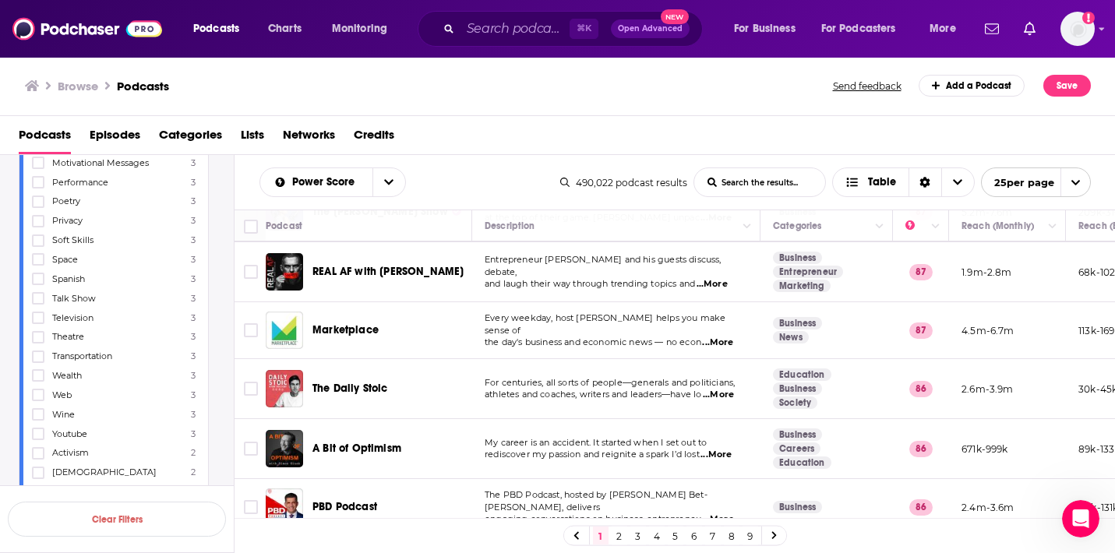
click at [619, 539] on link "2" at bounding box center [620, 536] width 16 height 19
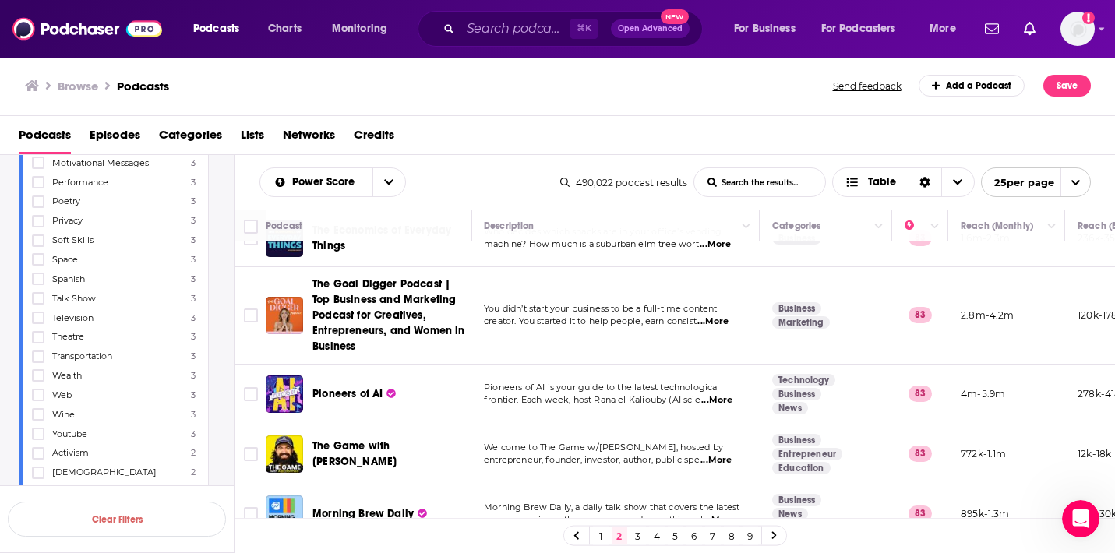
scroll to position [926, 1]
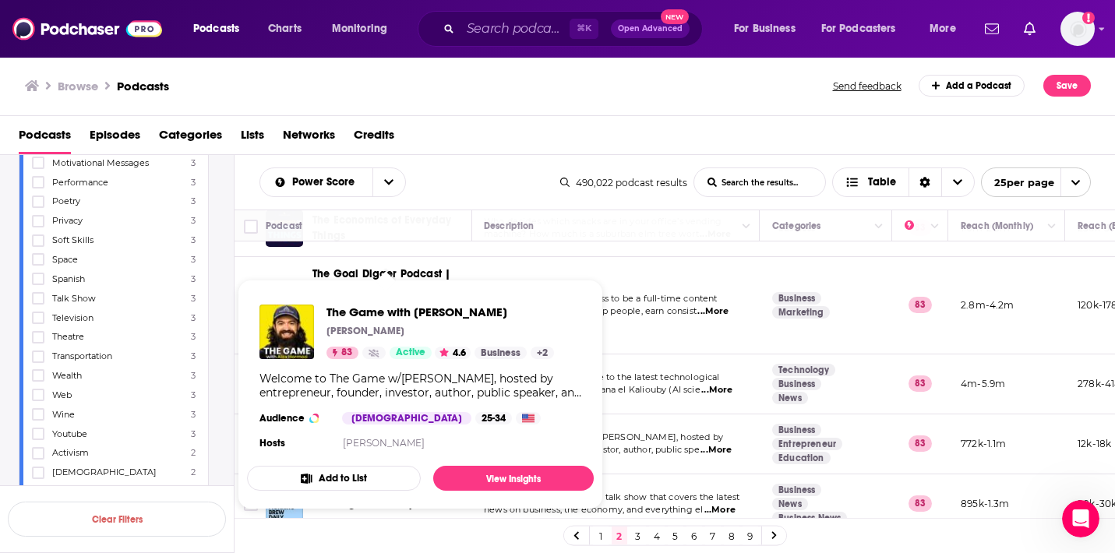
click at [715, 429] on td "Welcome to The Game w/Alex Hormozi, hosted by entrepreneur, founder, investor, …" at bounding box center [615, 445] width 288 height 60
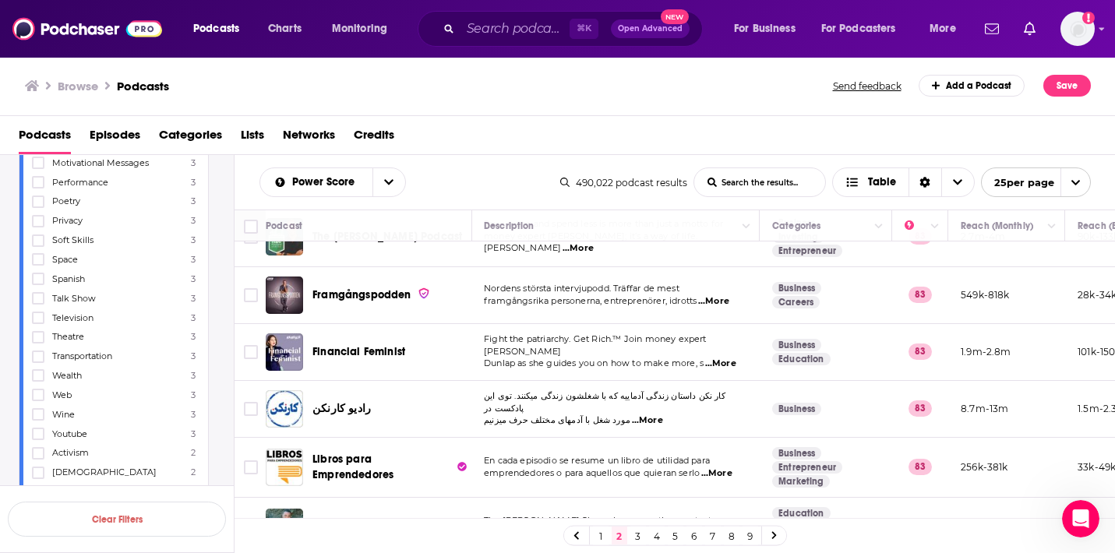
scroll to position [1258, 1]
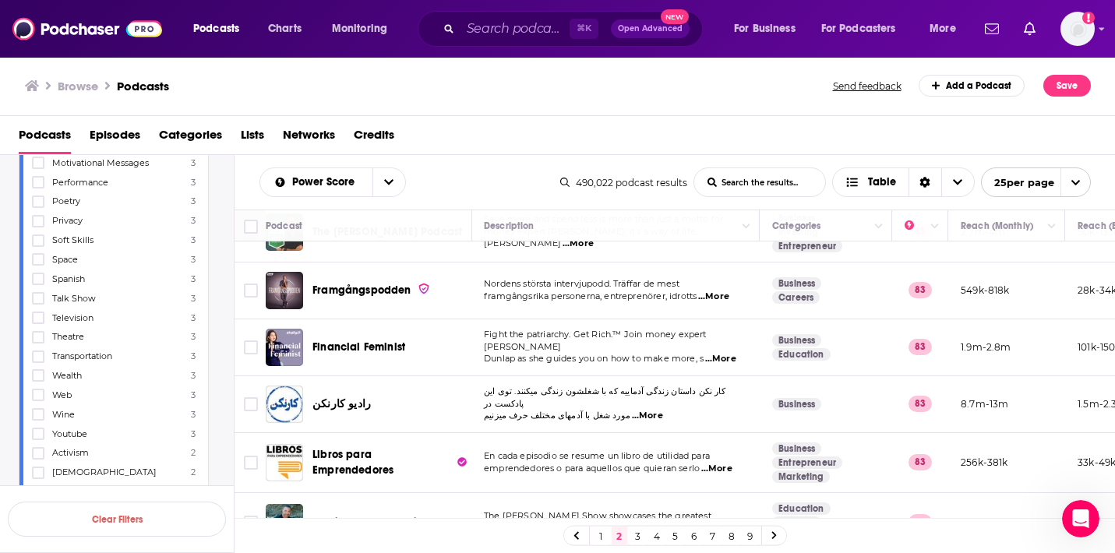
click at [637, 533] on link "3" at bounding box center [638, 536] width 16 height 19
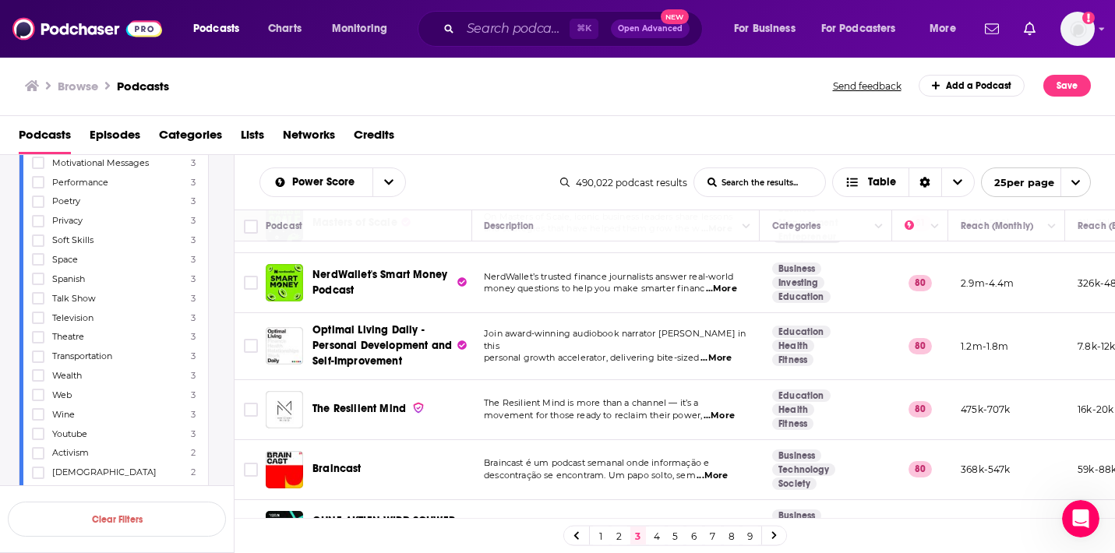
scroll to position [1220, 1]
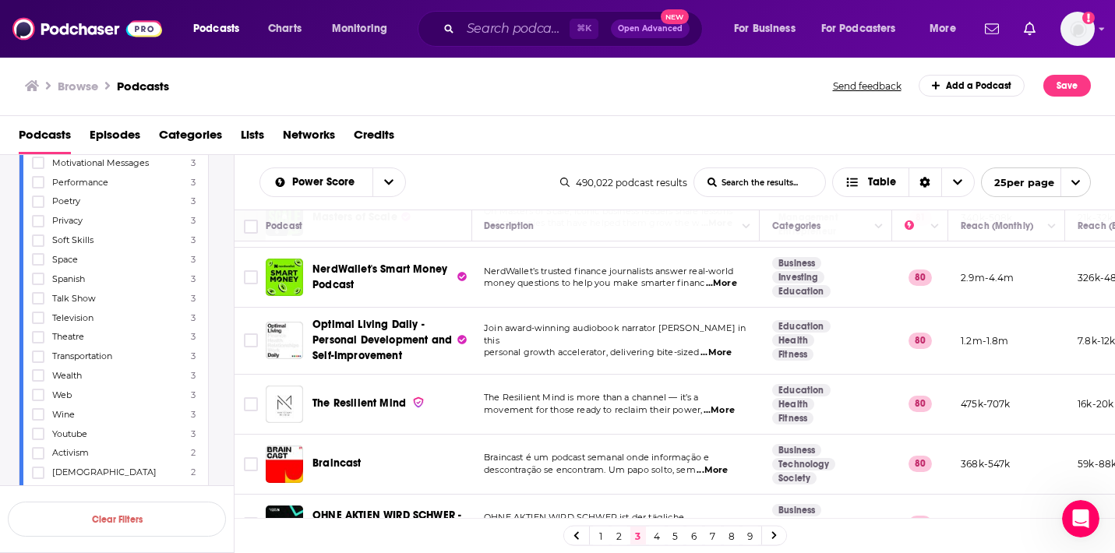
click at [656, 533] on link "4" at bounding box center [657, 536] width 16 height 19
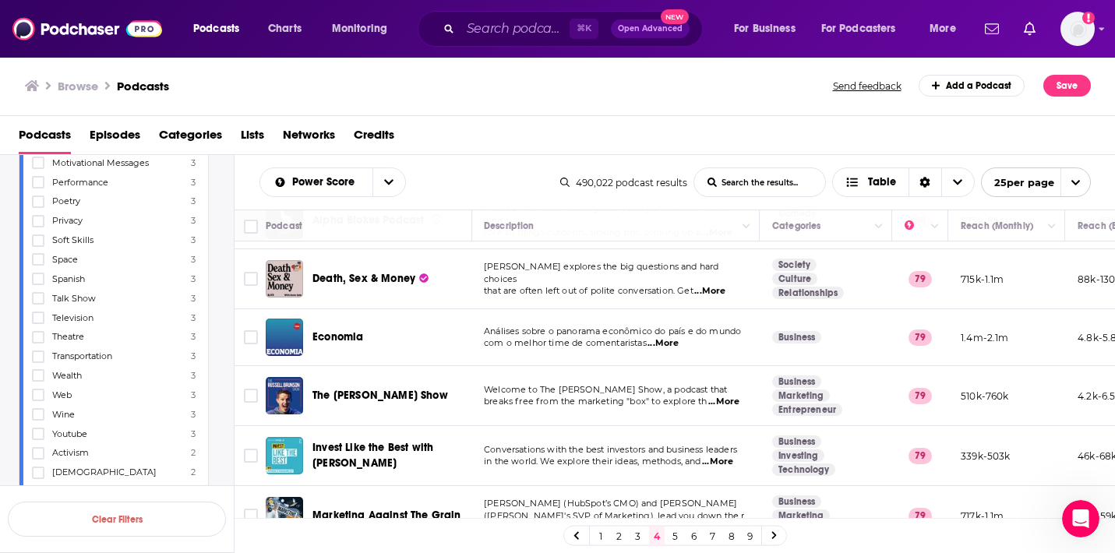
scroll to position [242, 1]
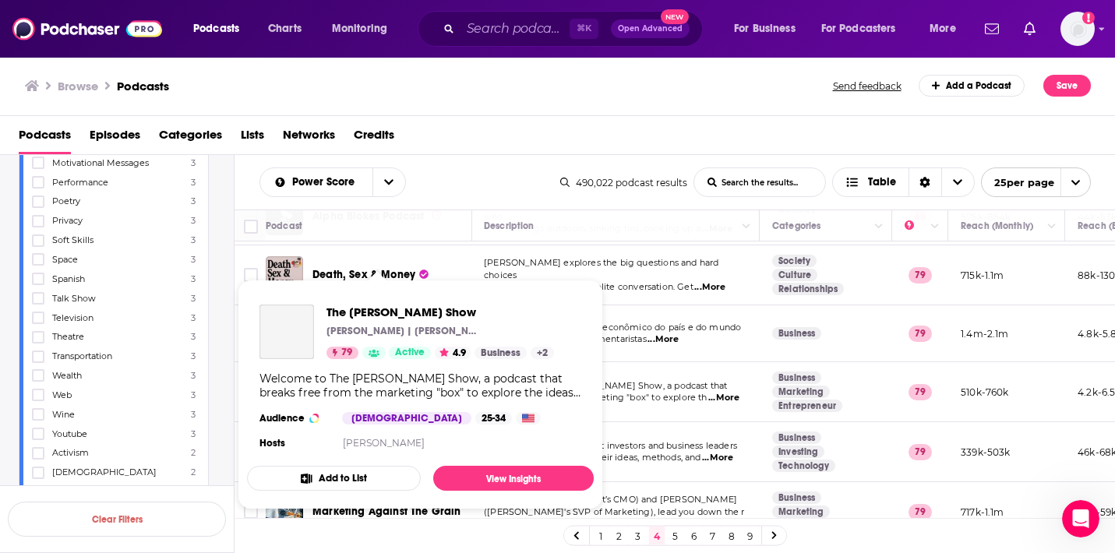
click at [388, 383] on div "Welcome to The Russell Brunson Show, a podcast that breaks free from the market…" at bounding box center [421, 386] width 322 height 28
click at [376, 316] on span "The Russell Brunson Show" at bounding box center [441, 312] width 228 height 15
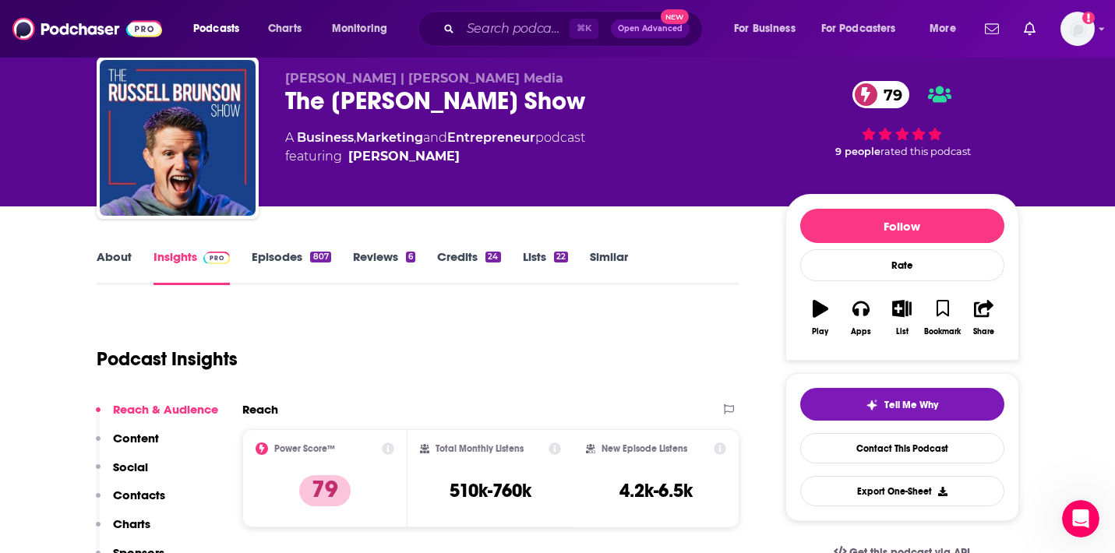
scroll to position [44, 0]
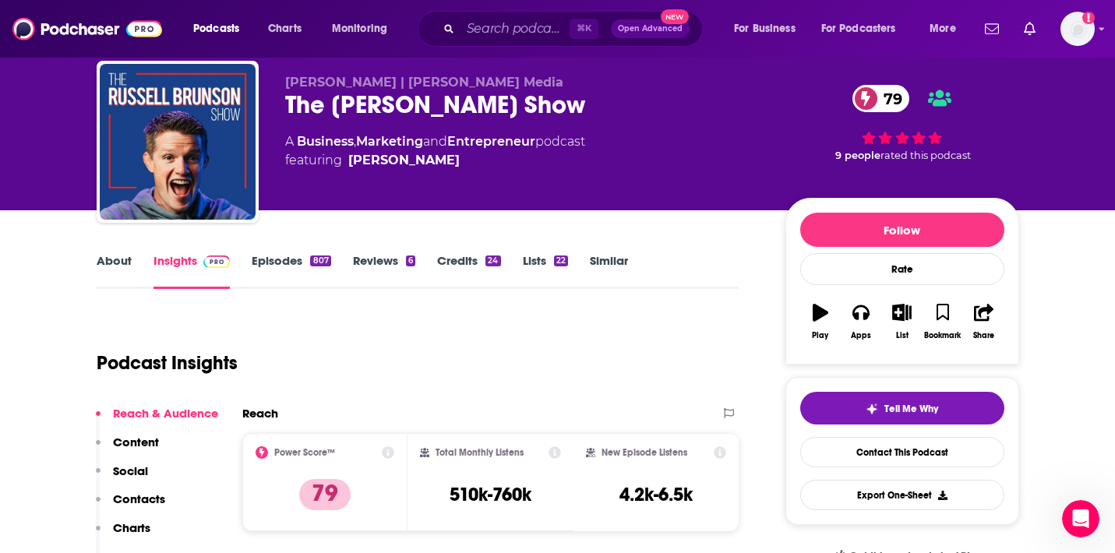
click at [103, 265] on link "About" at bounding box center [114, 271] width 35 height 36
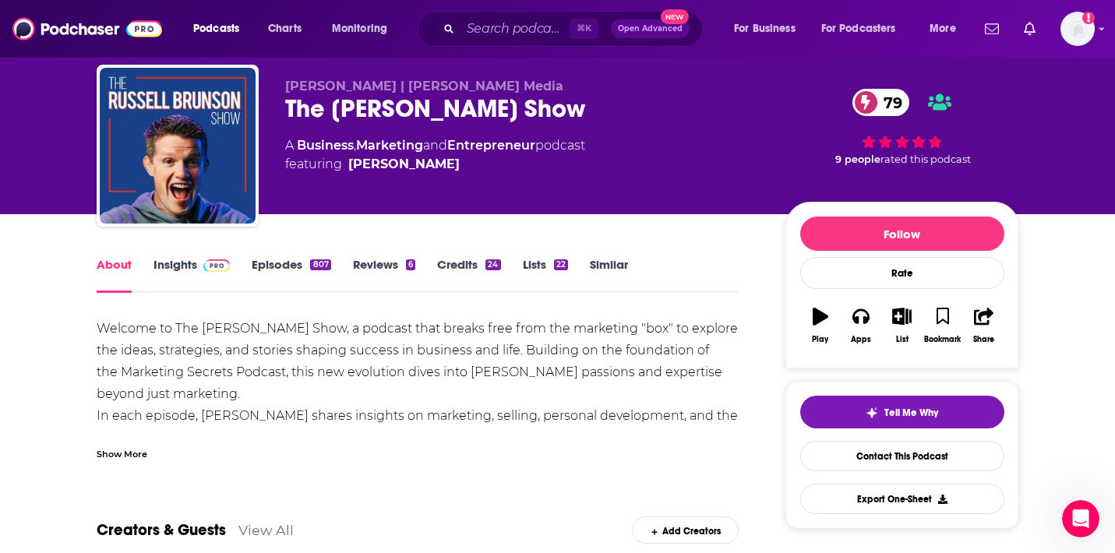
scroll to position [72, 0]
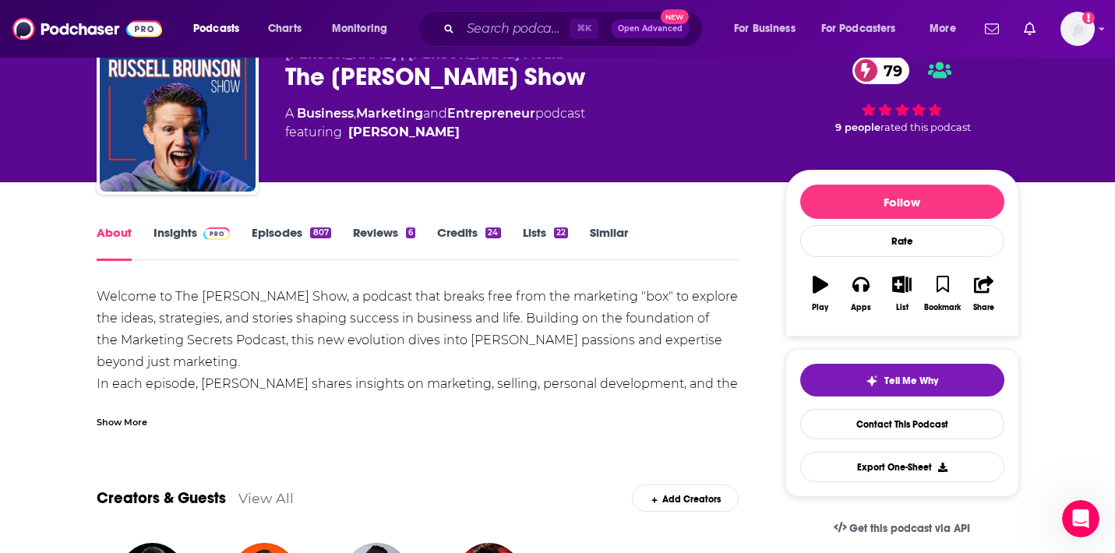
click at [134, 422] on div "Show More" at bounding box center [122, 421] width 51 height 15
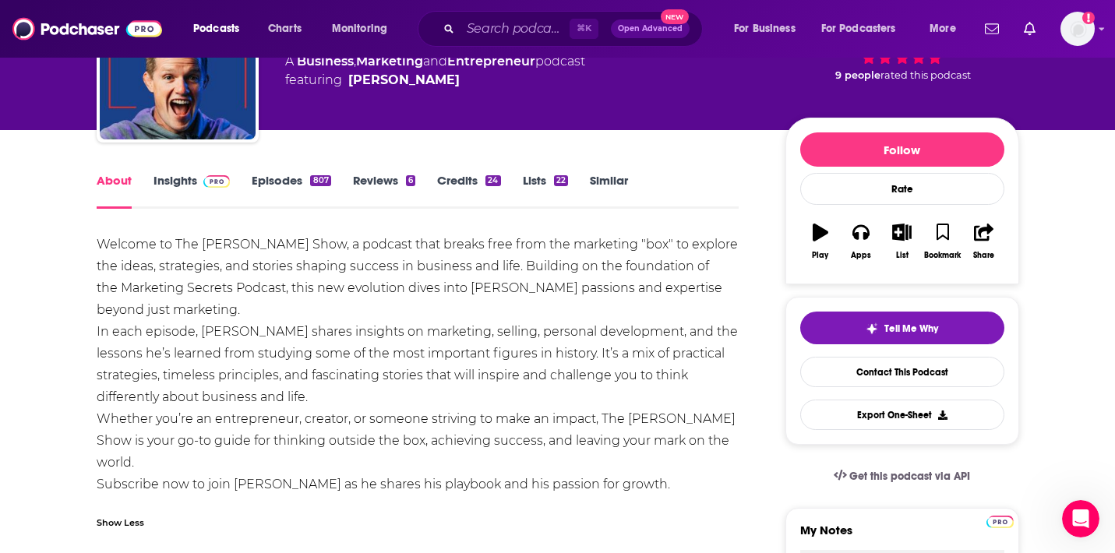
scroll to position [72, 0]
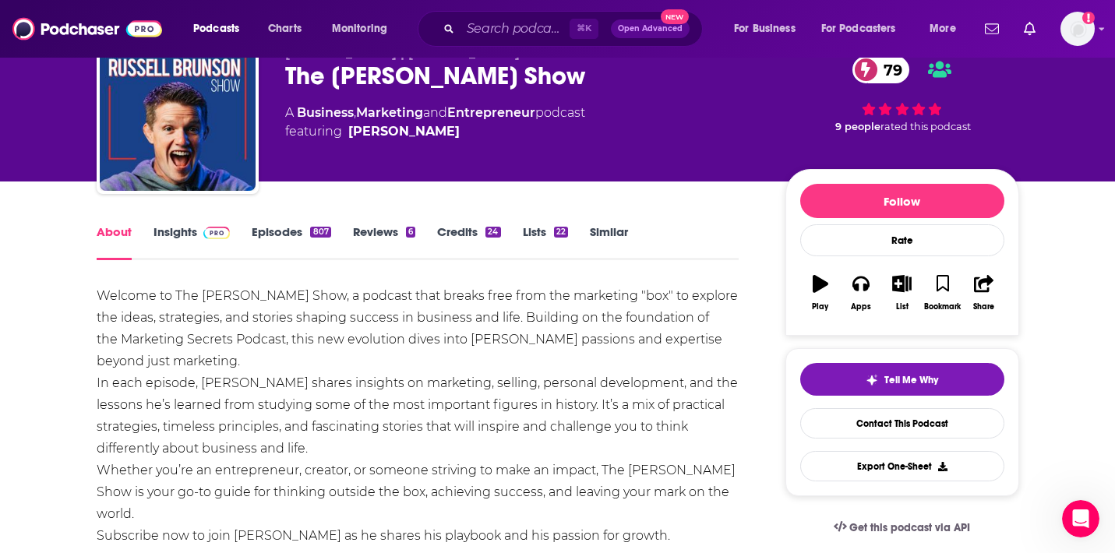
click at [280, 229] on link "Episodes 807" at bounding box center [291, 242] width 79 height 36
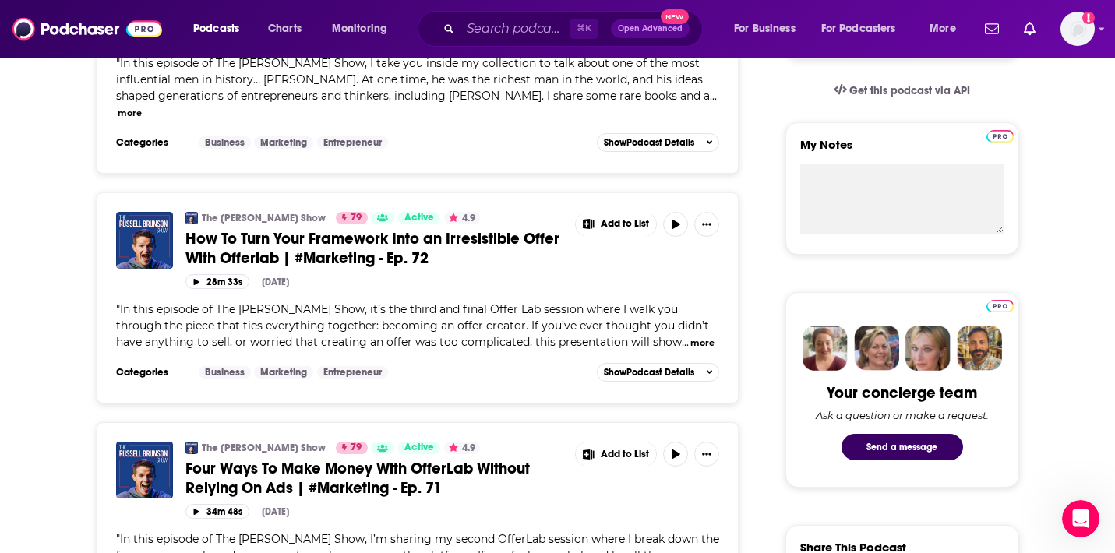
scroll to position [510, 0]
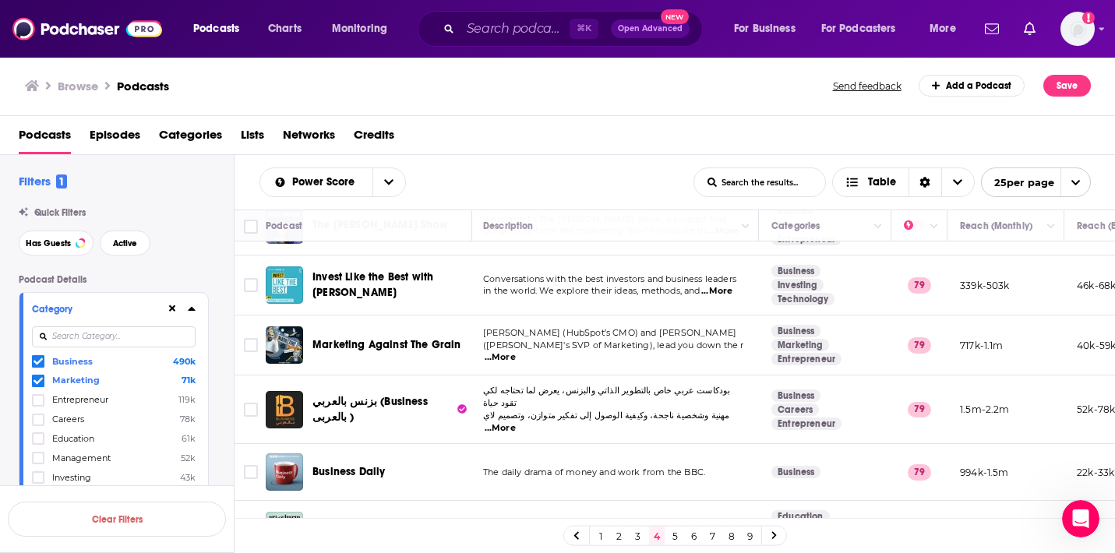
scroll to position [409, 2]
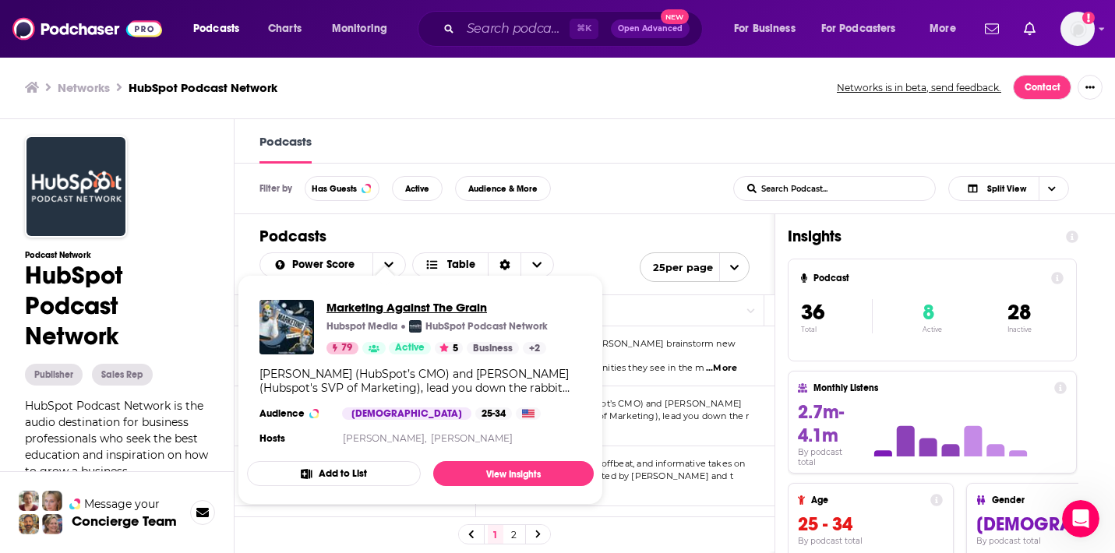
click at [375, 305] on span "Marketing Against The Grain" at bounding box center [437, 307] width 221 height 15
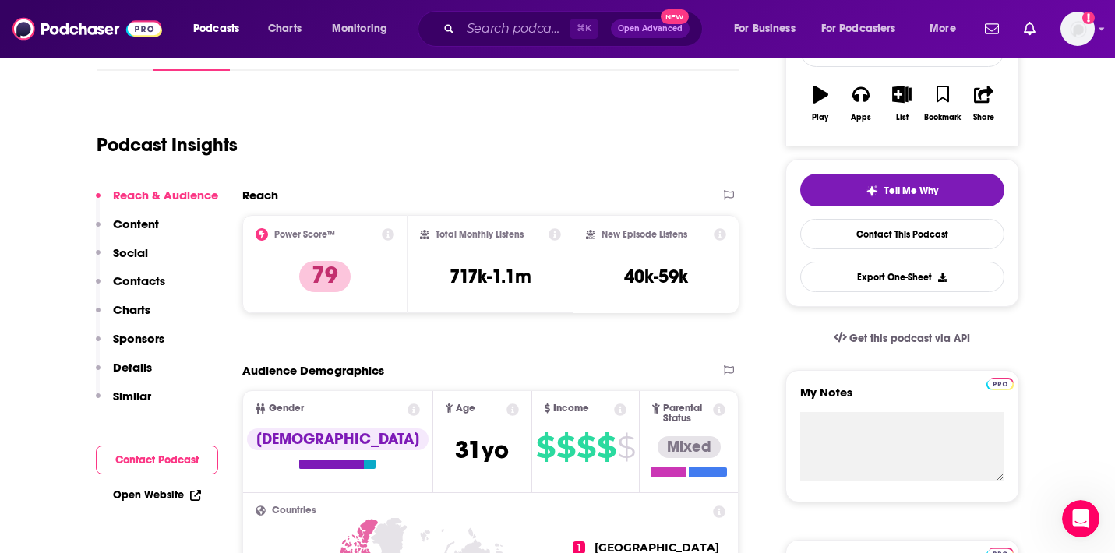
scroll to position [152, 0]
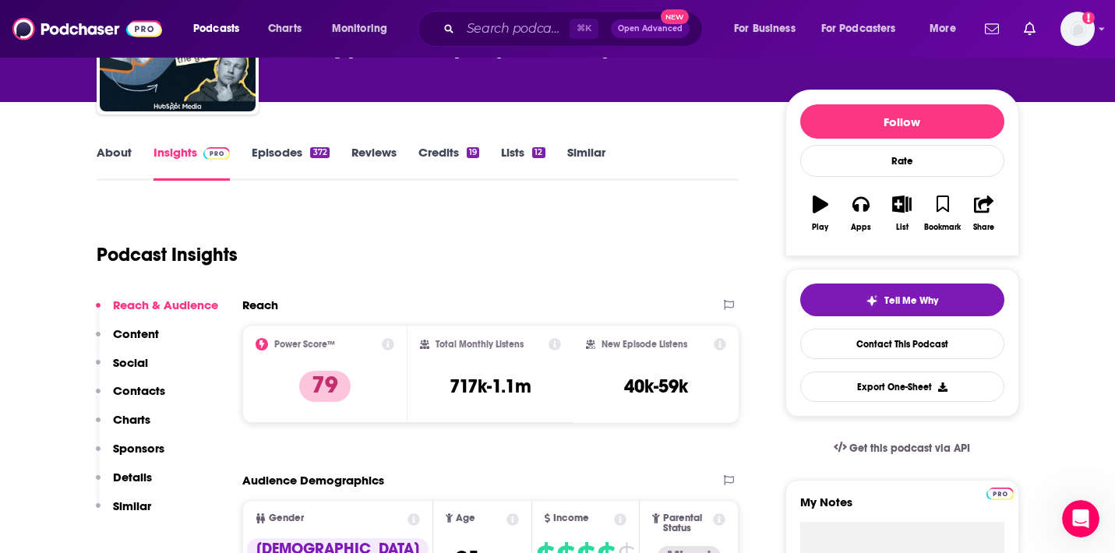
click at [115, 153] on link "About" at bounding box center [114, 163] width 35 height 36
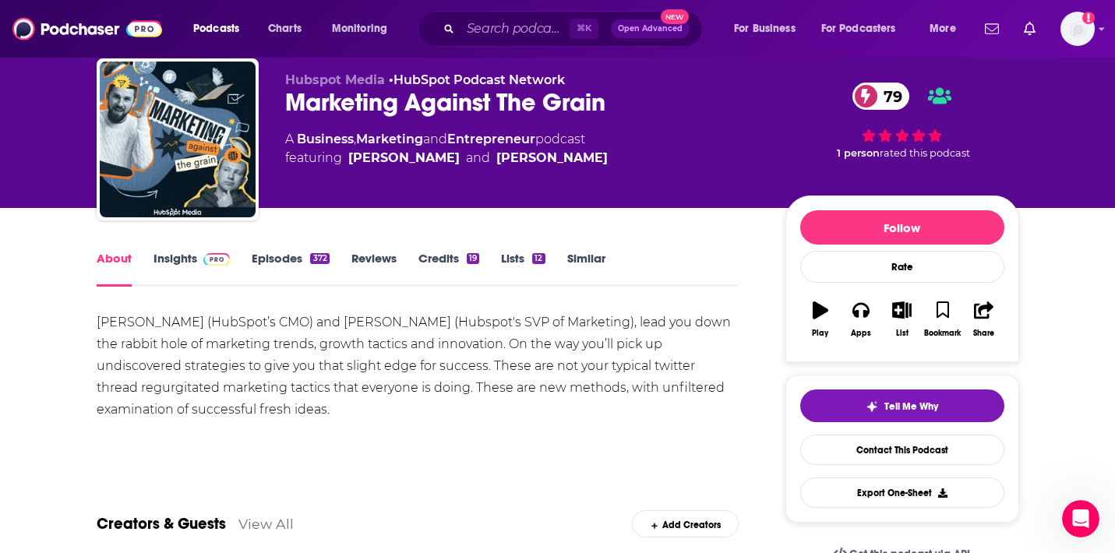
scroll to position [52, 0]
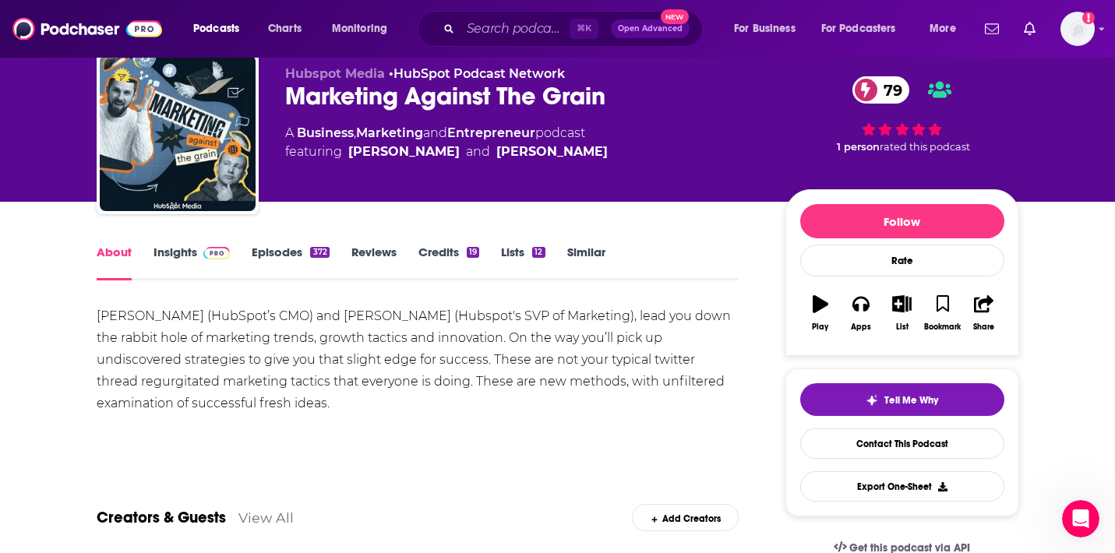
click at [286, 252] on link "Episodes 372" at bounding box center [290, 263] width 77 height 36
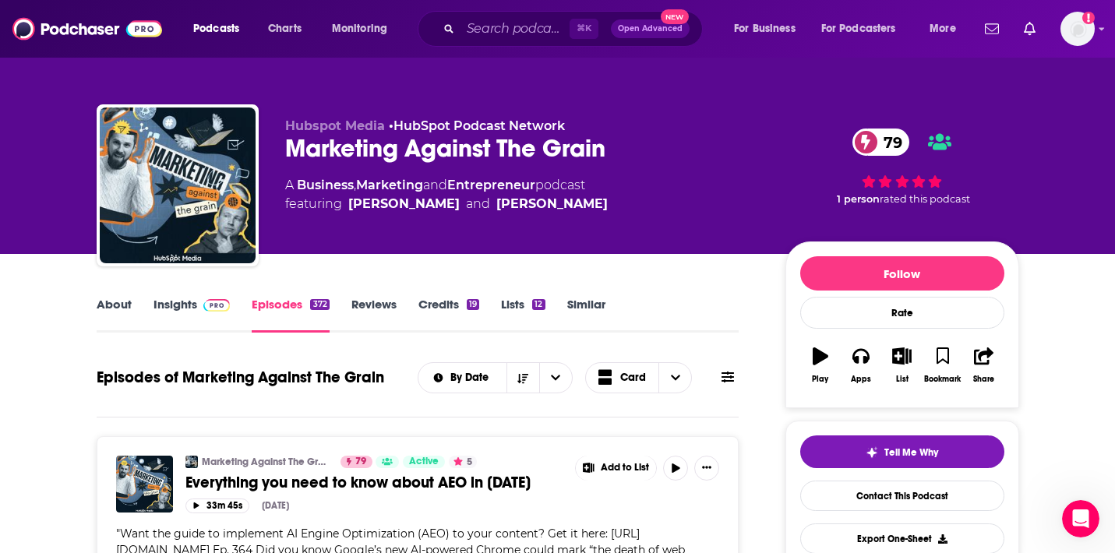
click at [113, 305] on link "About" at bounding box center [114, 315] width 35 height 36
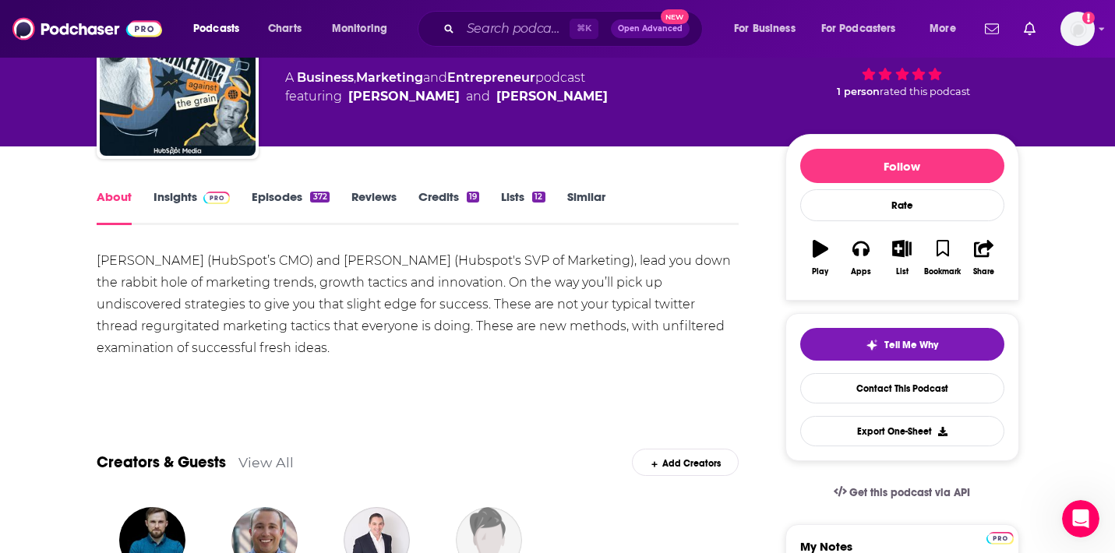
scroll to position [115, 0]
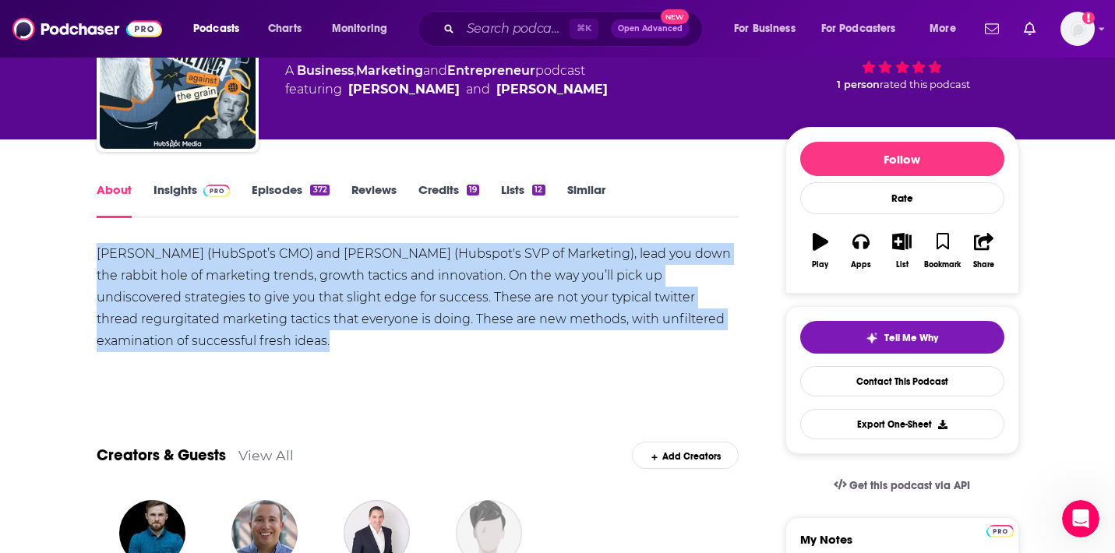
copy div "[PERSON_NAME] (HubSpot’s CMO) and [PERSON_NAME] (Hubspot's SVP of Marketing), l…"
drag, startPoint x: 266, startPoint y: 341, endPoint x: 78, endPoint y: 260, distance: 204.9
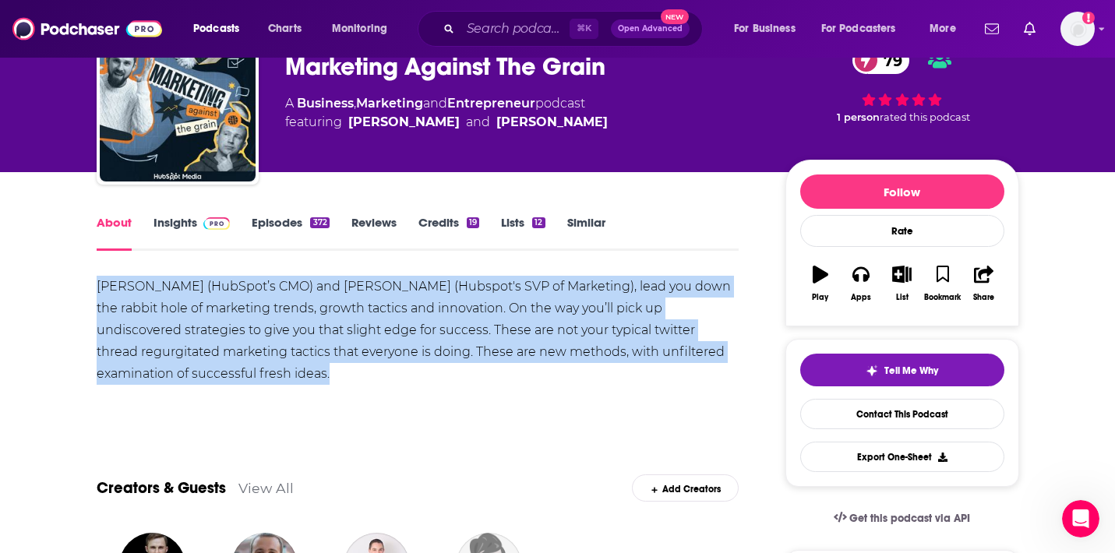
scroll to position [142, 0]
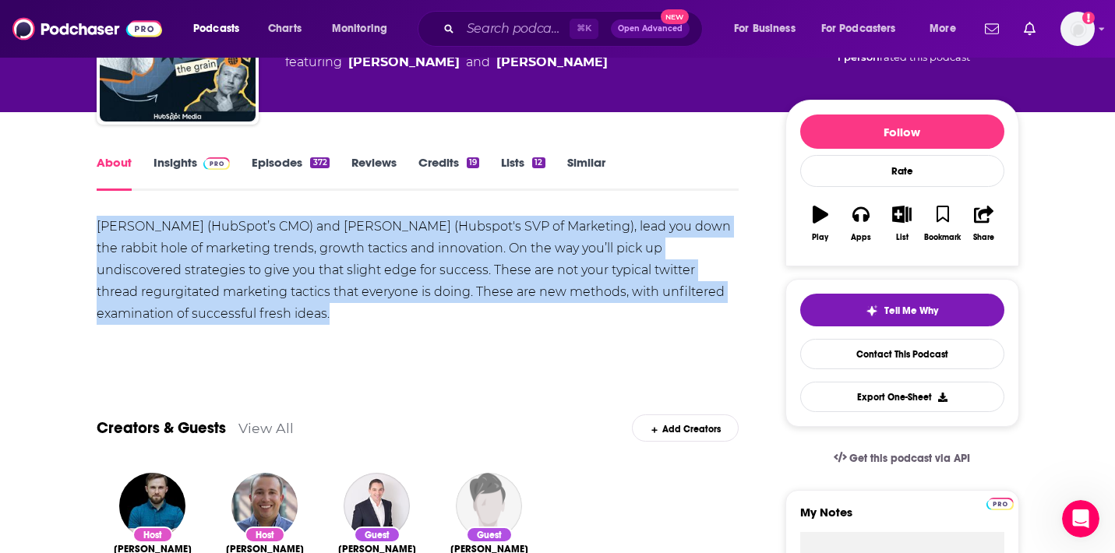
click at [192, 156] on link "Insights" at bounding box center [192, 173] width 77 height 36
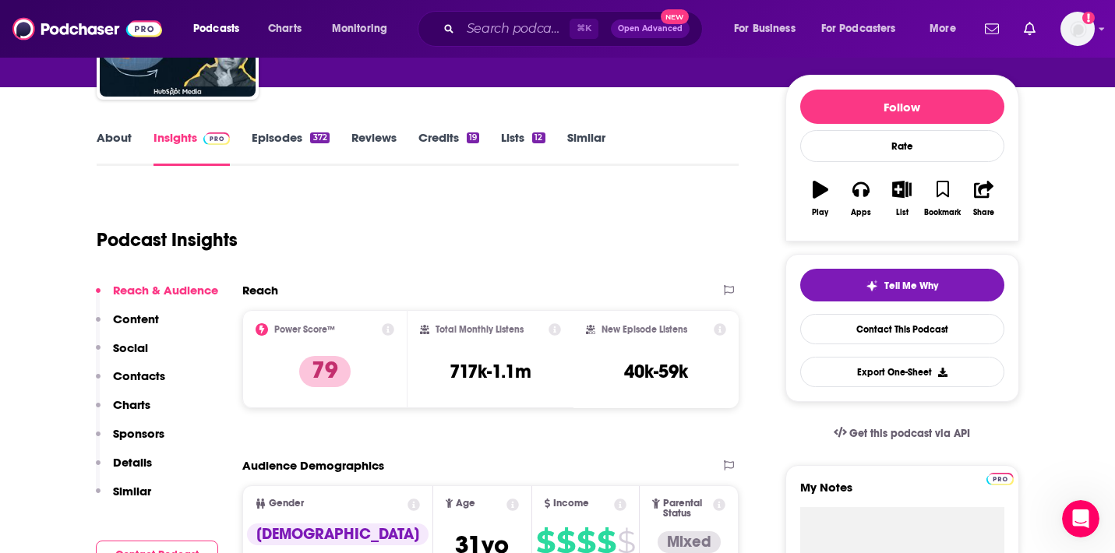
scroll to position [169, 0]
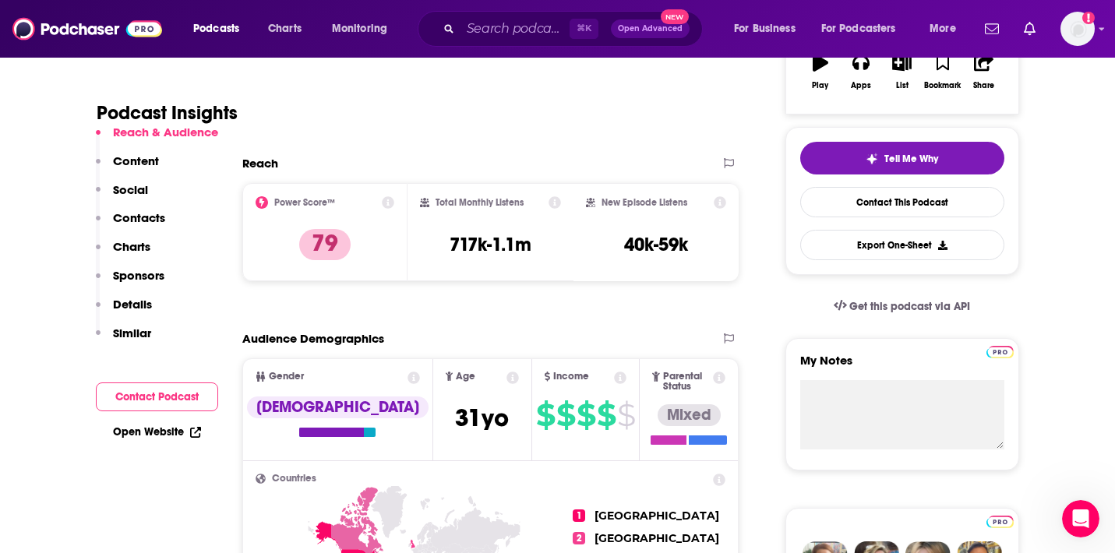
click at [137, 249] on p "Charts" at bounding box center [131, 246] width 37 height 15
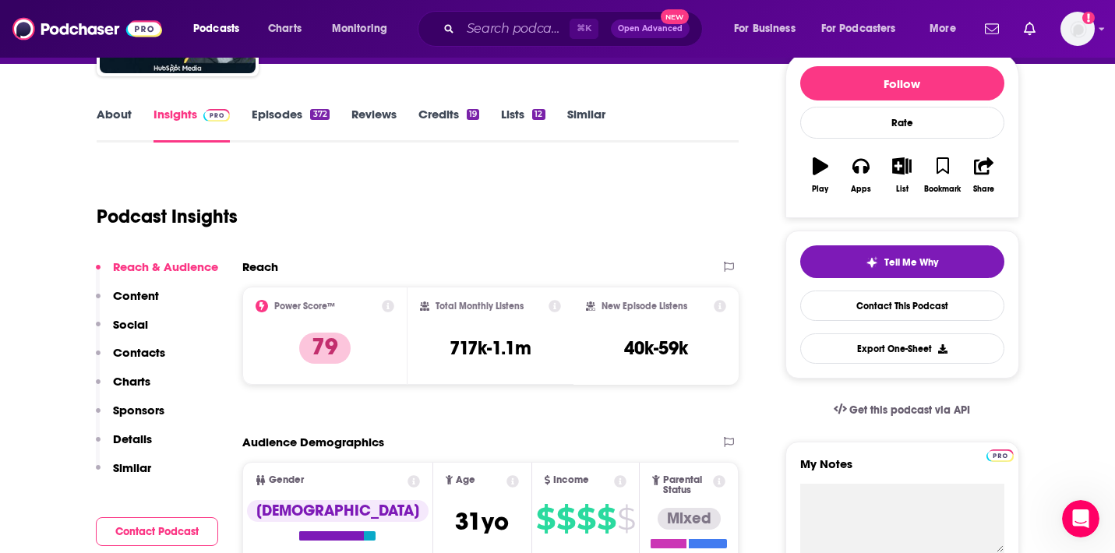
scroll to position [0, 0]
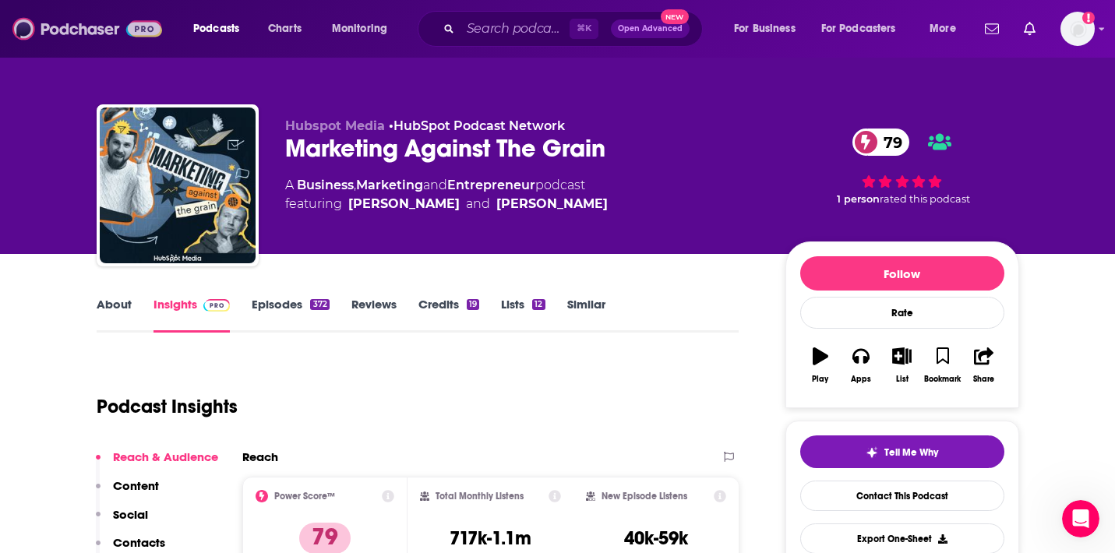
click at [46, 26] on img at bounding box center [87, 29] width 150 height 30
